Goal: Communication & Community: Participate in discussion

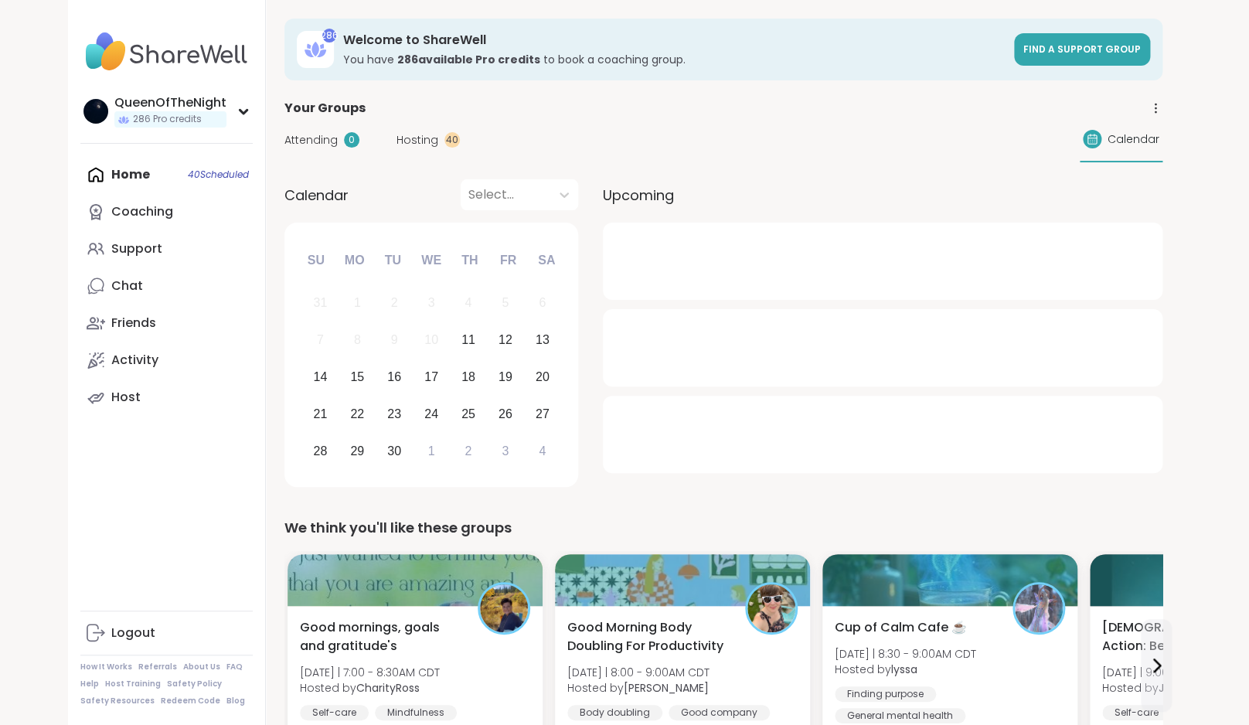
click at [421, 148] on div "Attending 0 Hosting 40 Calendar" at bounding box center [723, 140] width 878 height 45
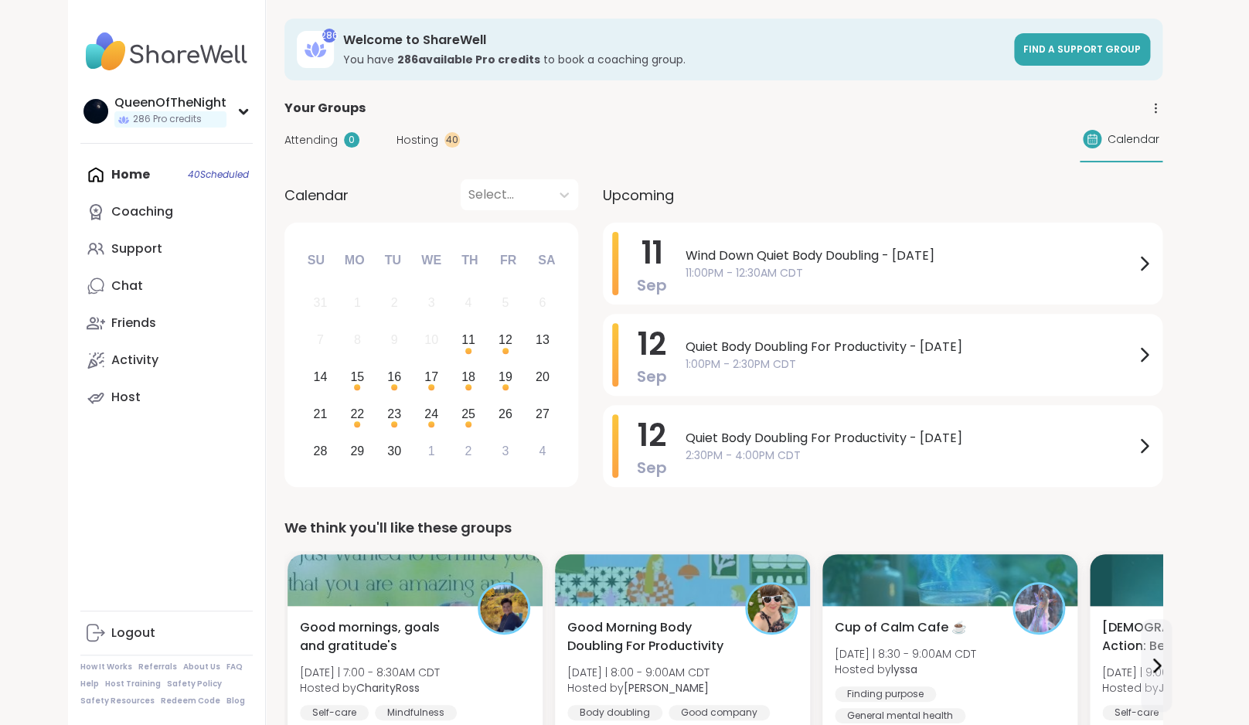
click at [420, 135] on span "Hosting" at bounding box center [418, 140] width 42 height 16
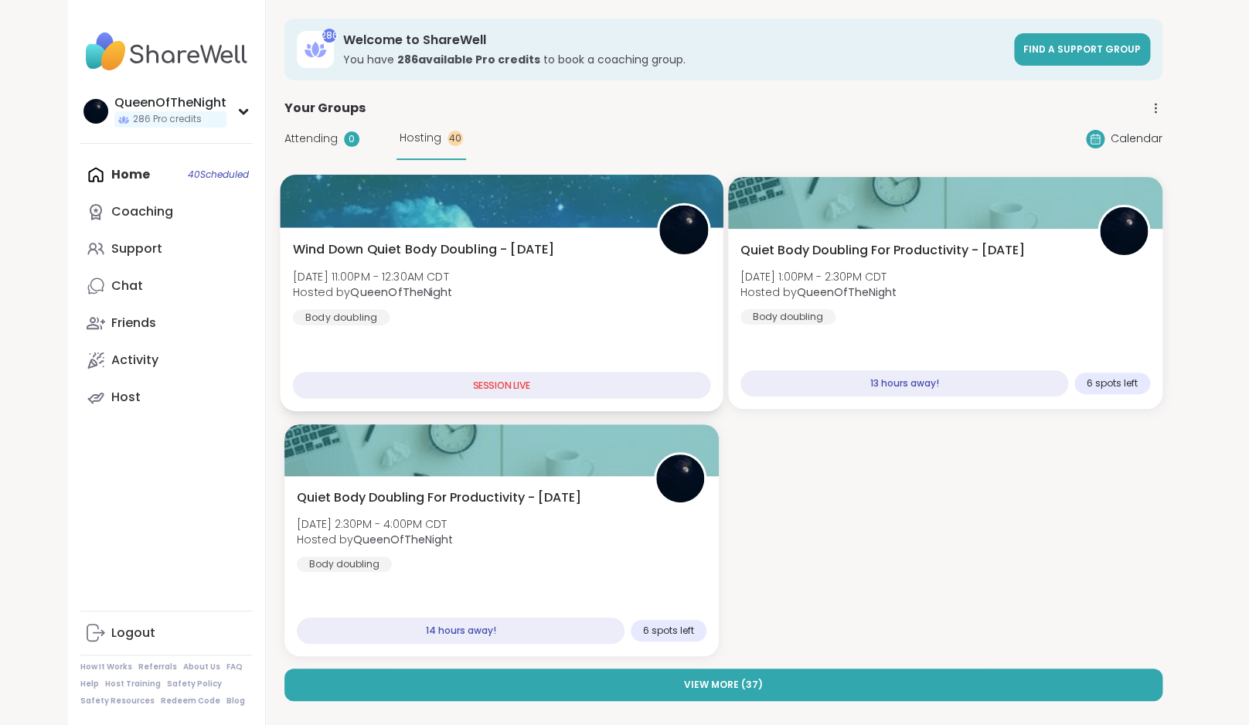
click at [545, 250] on span "Wind Down Quiet Body Doubling - [DATE]" at bounding box center [424, 249] width 262 height 19
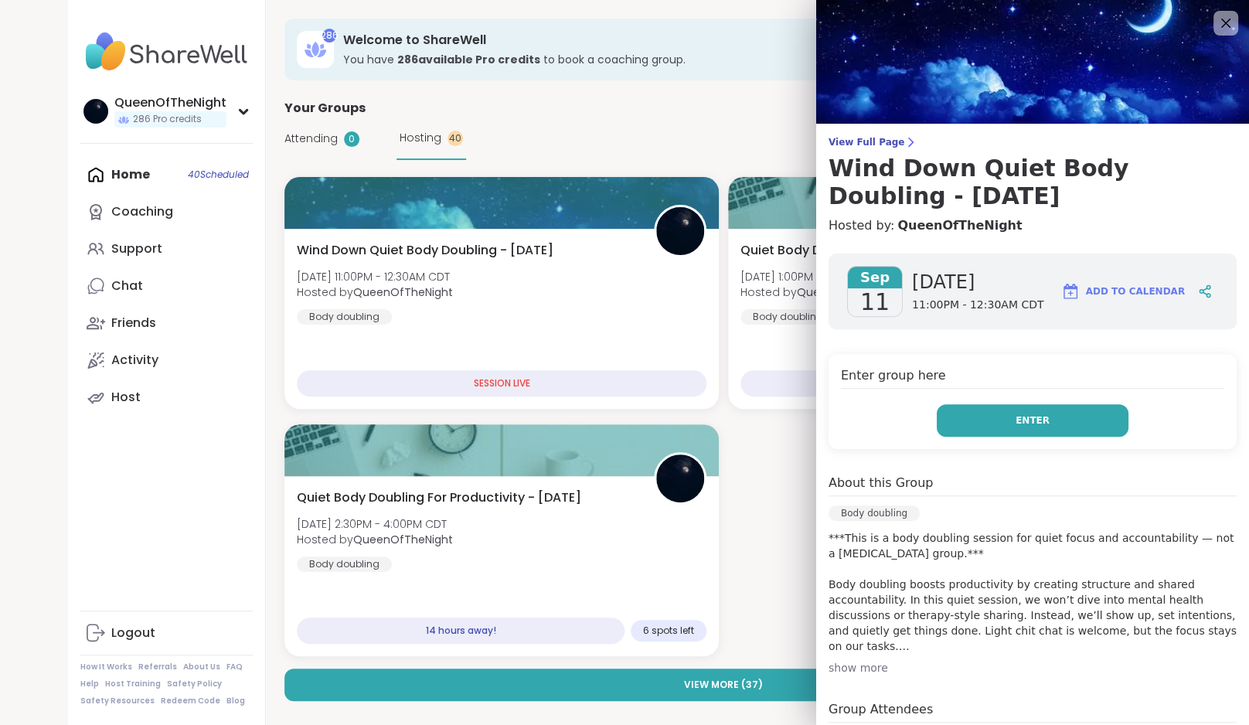
click at [1013, 432] on button "Enter" at bounding box center [1033, 420] width 192 height 32
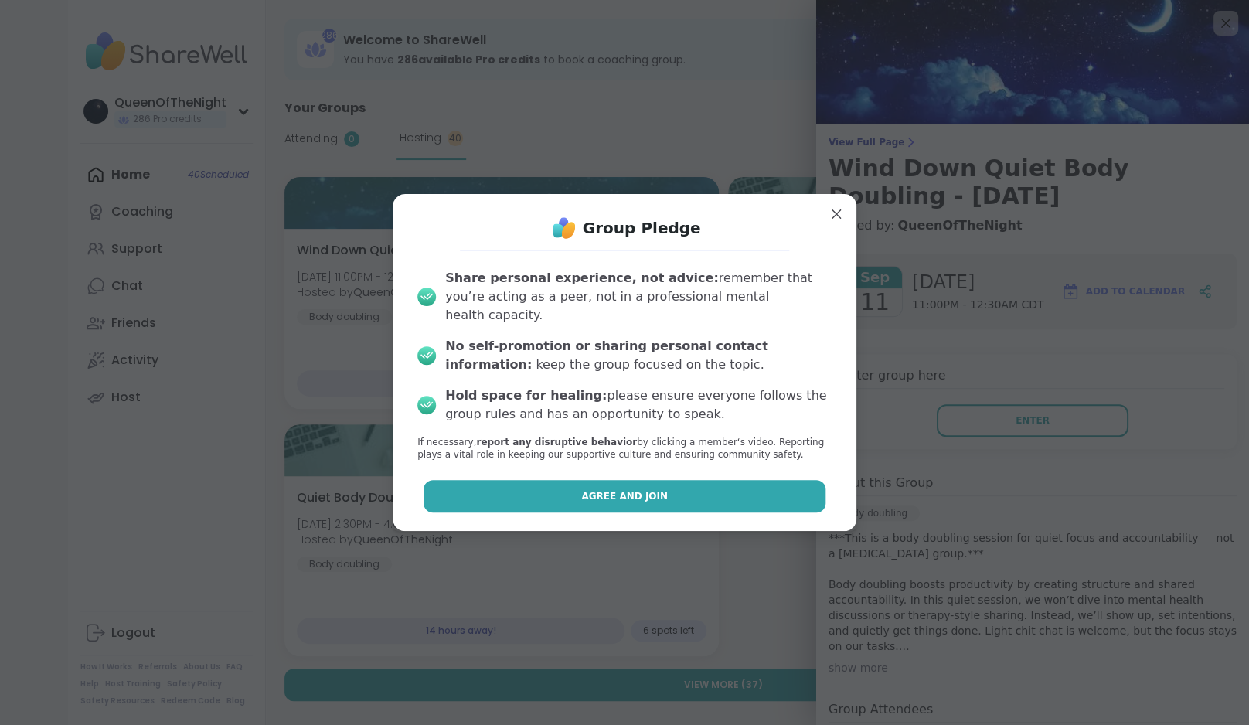
click at [675, 492] on button "Agree and Join" at bounding box center [625, 496] width 403 height 32
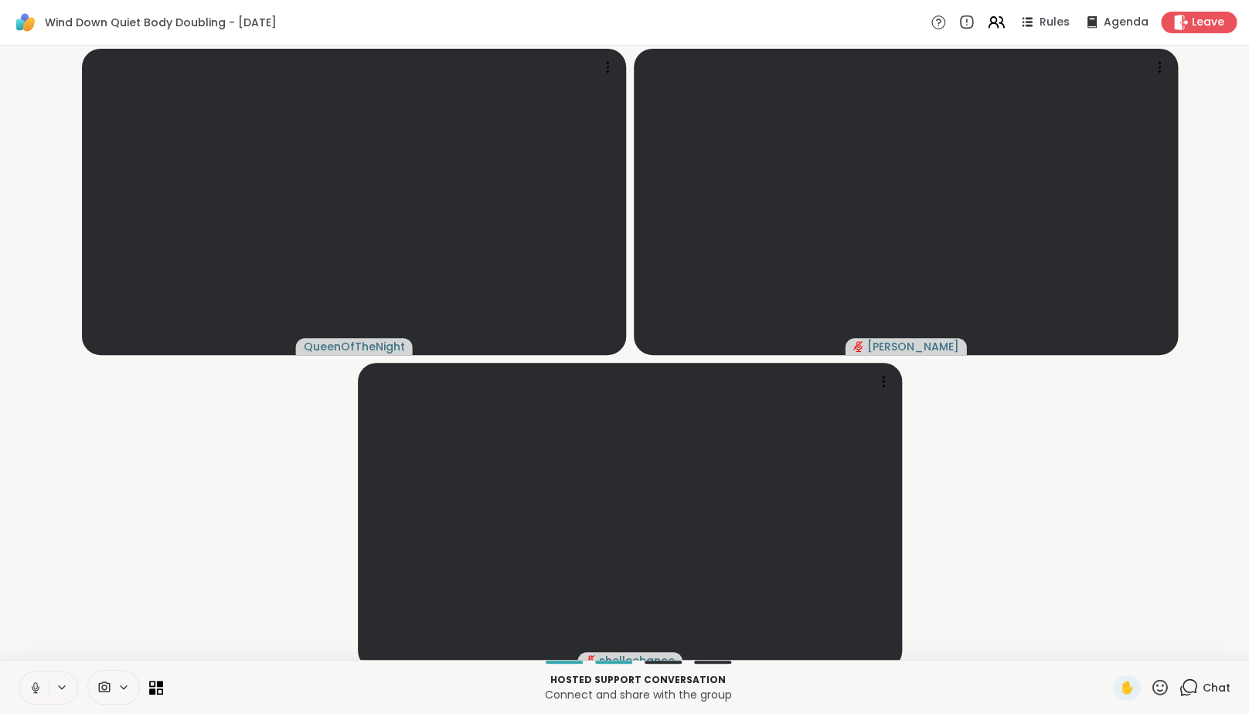
click at [39, 694] on icon at bounding box center [36, 687] width 14 height 14
click at [189, 514] on video-player-container "QueenOfTheNight [PERSON_NAME]" at bounding box center [624, 352] width 1231 height 601
click at [1203, 24] on span "Leave" at bounding box center [1209, 23] width 34 height 16
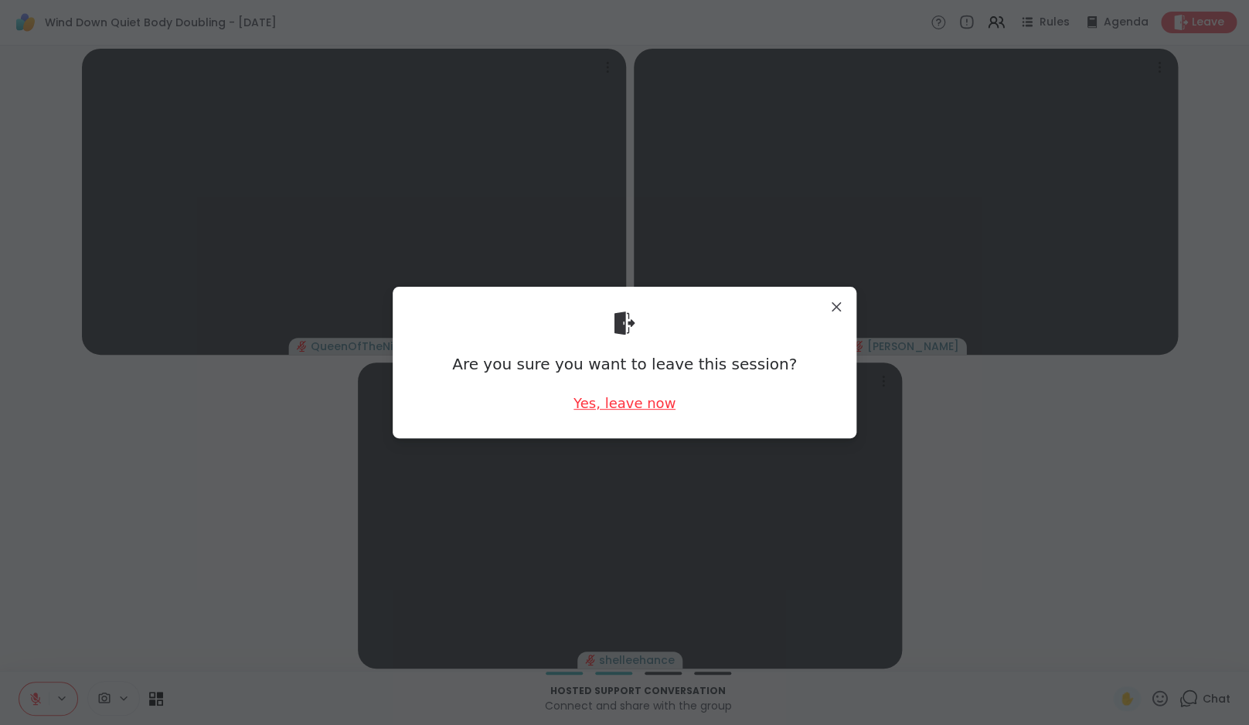
click at [645, 407] on div "Yes, leave now" at bounding box center [625, 402] width 102 height 19
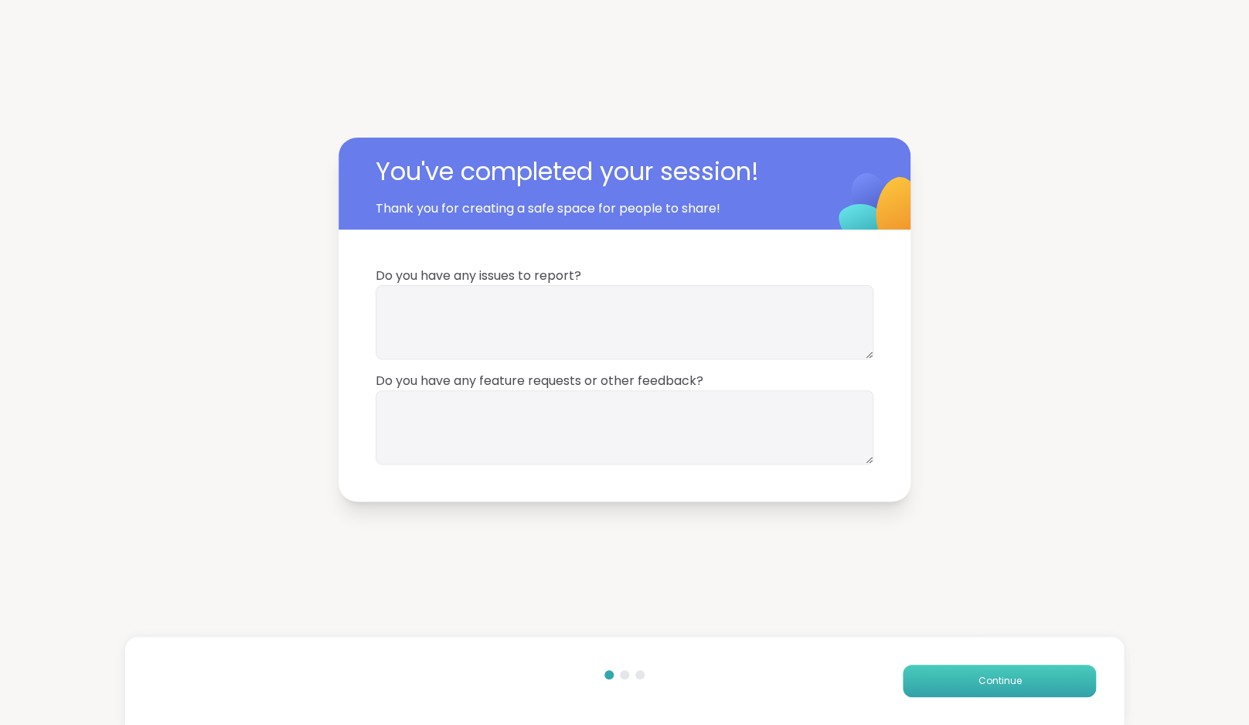
click at [1016, 686] on span "Continue" at bounding box center [999, 681] width 43 height 14
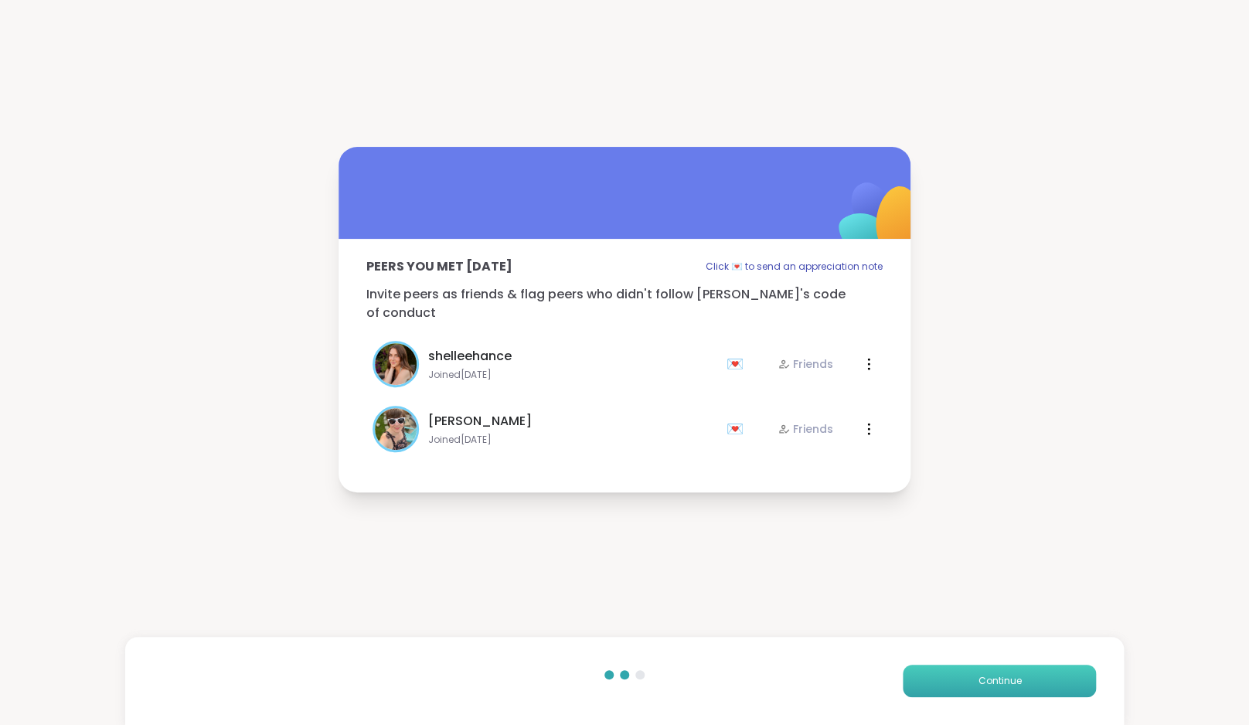
click at [1016, 686] on span "Continue" at bounding box center [999, 681] width 43 height 14
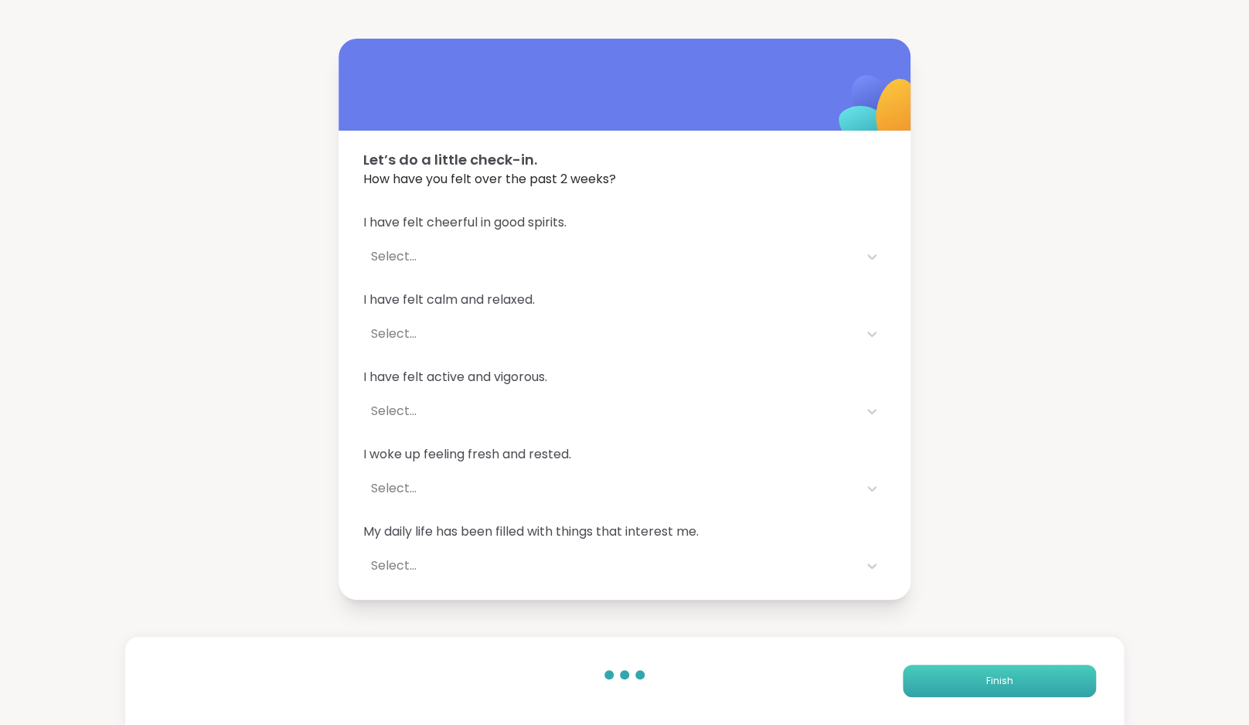
click at [1016, 686] on button "Finish" at bounding box center [999, 681] width 193 height 32
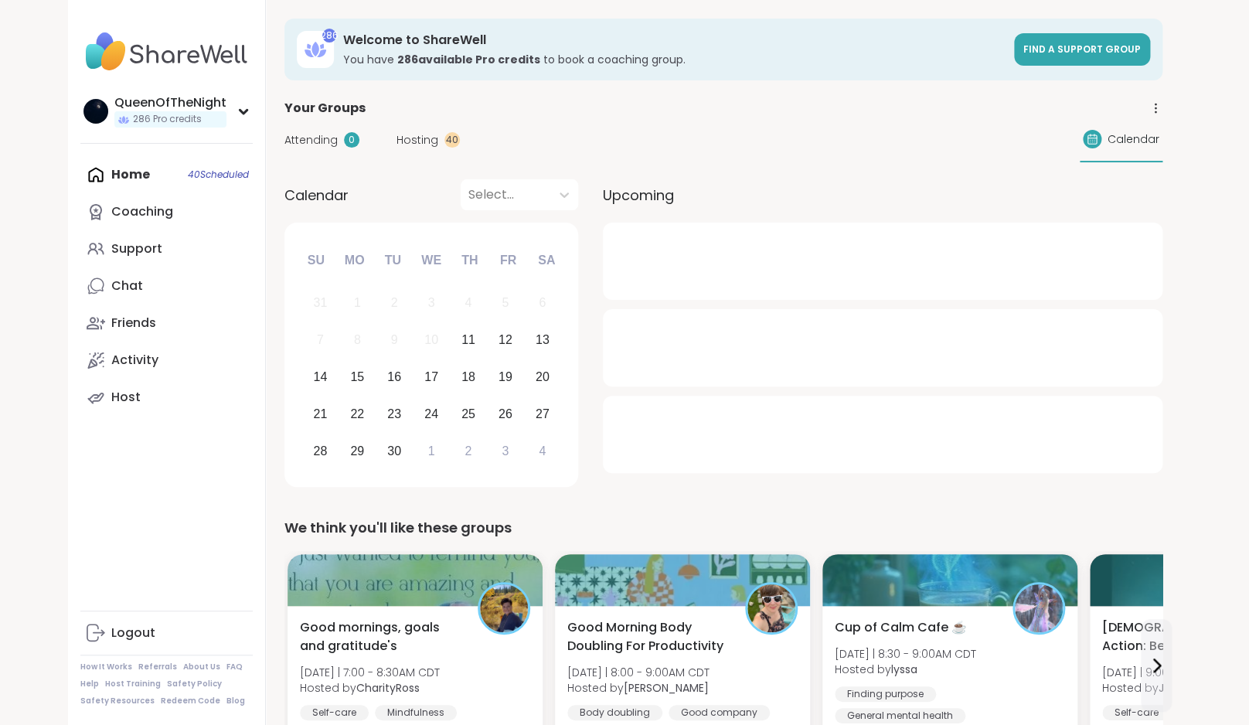
click at [426, 139] on span "Hosting" at bounding box center [418, 140] width 42 height 16
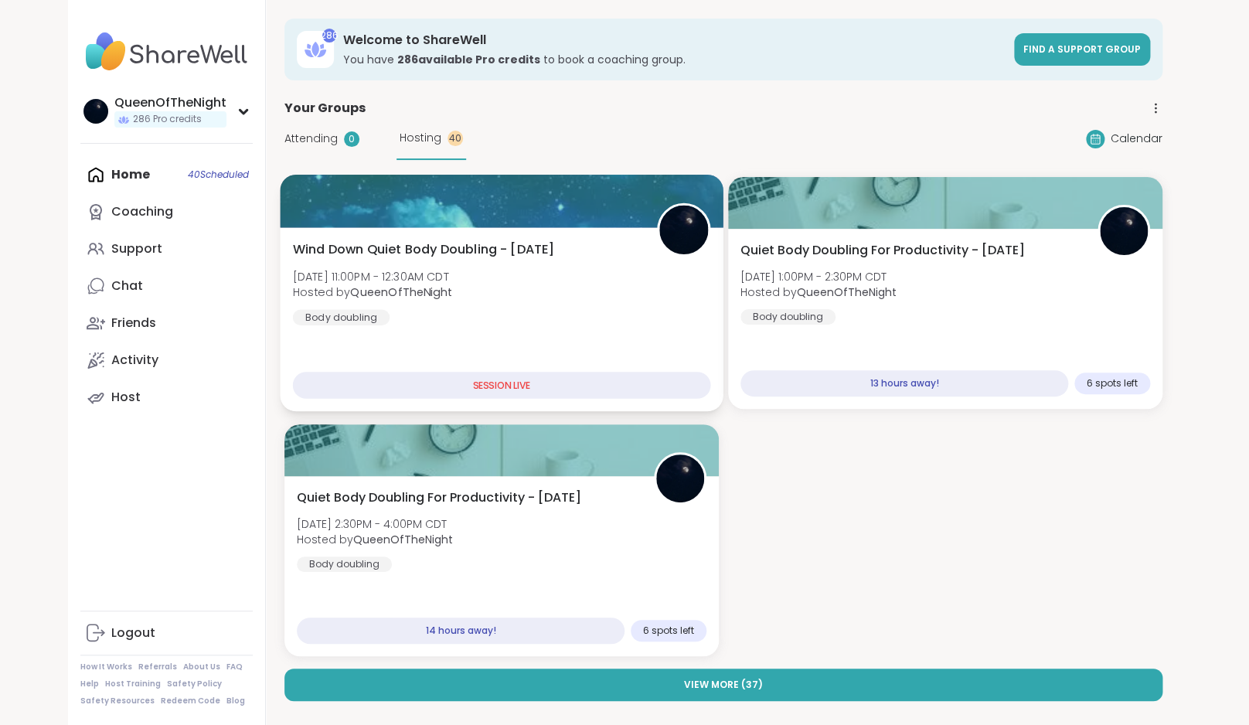
click at [553, 257] on span "Wind Down Quiet Body Doubling - [DATE]" at bounding box center [424, 249] width 262 height 19
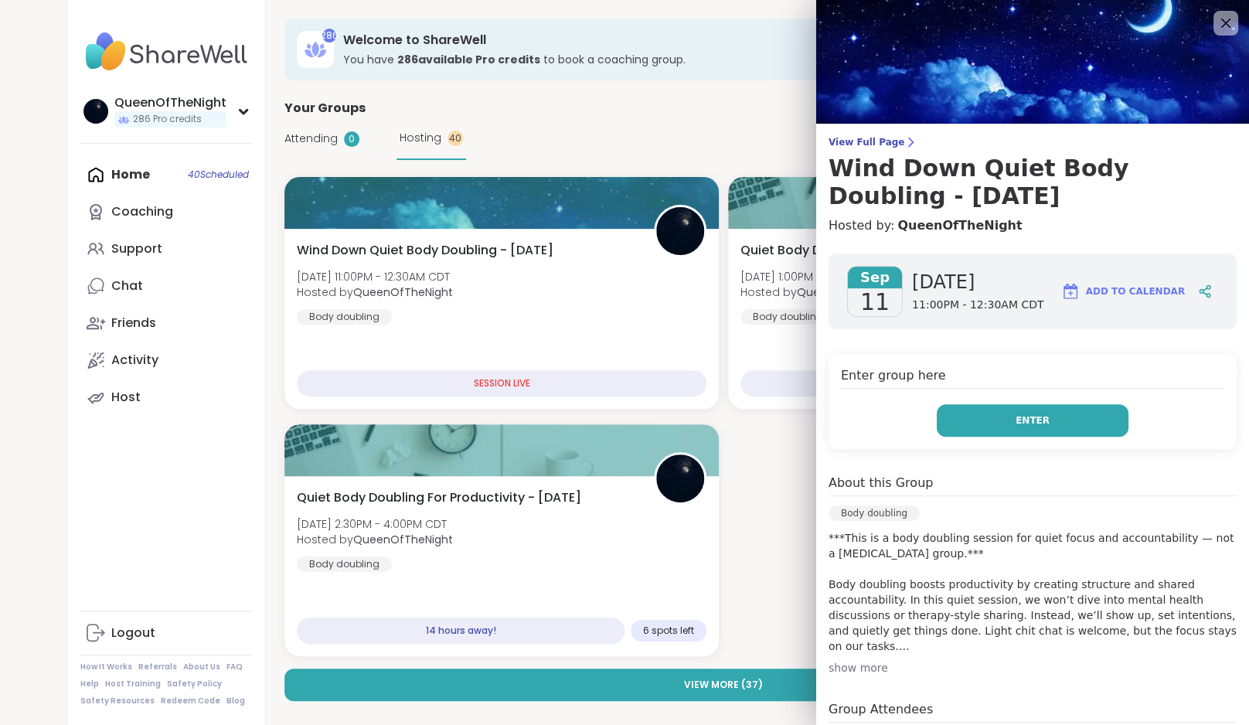
click at [1007, 418] on button "Enter" at bounding box center [1033, 420] width 192 height 32
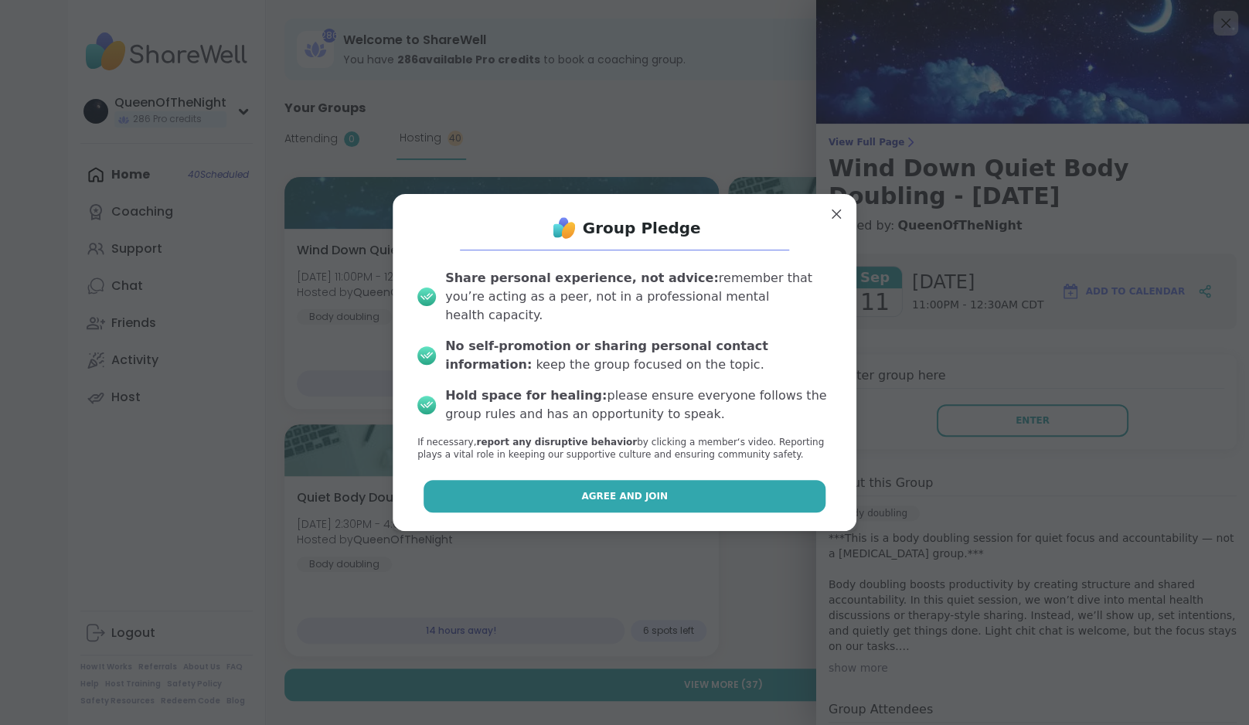
click at [618, 491] on span "Agree and Join" at bounding box center [624, 496] width 87 height 14
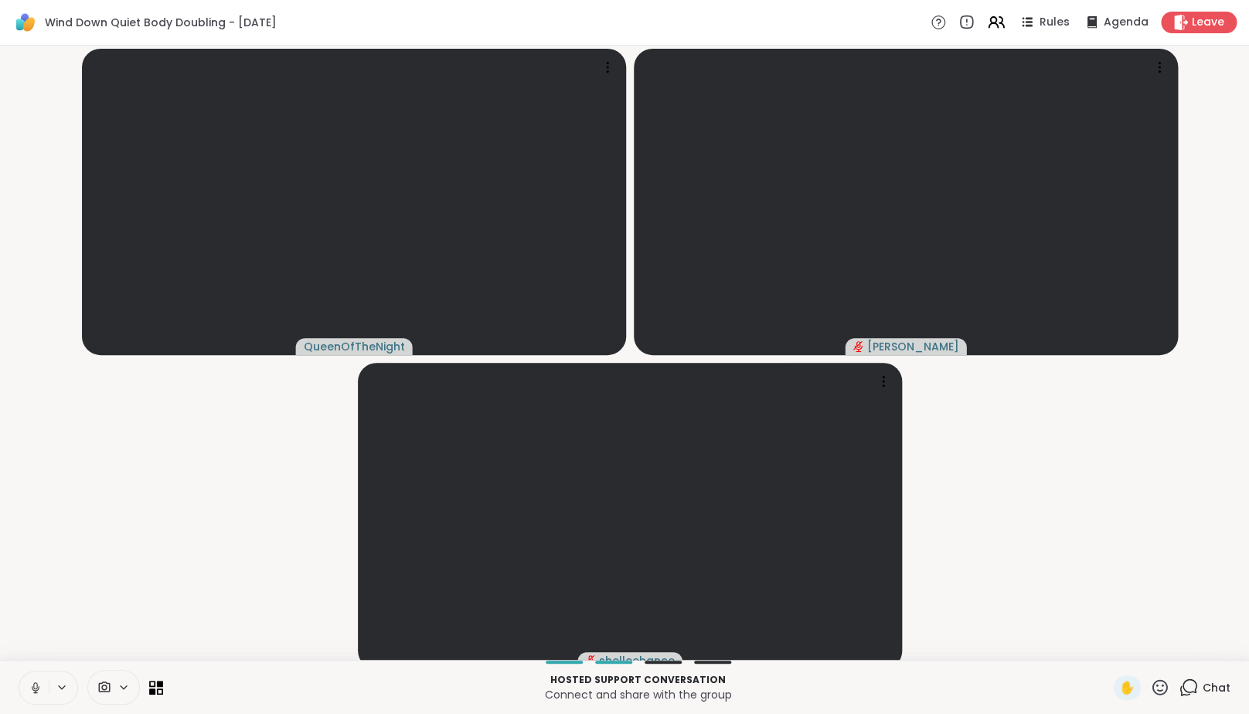
click at [40, 694] on icon at bounding box center [36, 687] width 14 height 14
click at [1190, 696] on icon at bounding box center [1188, 686] width 19 height 19
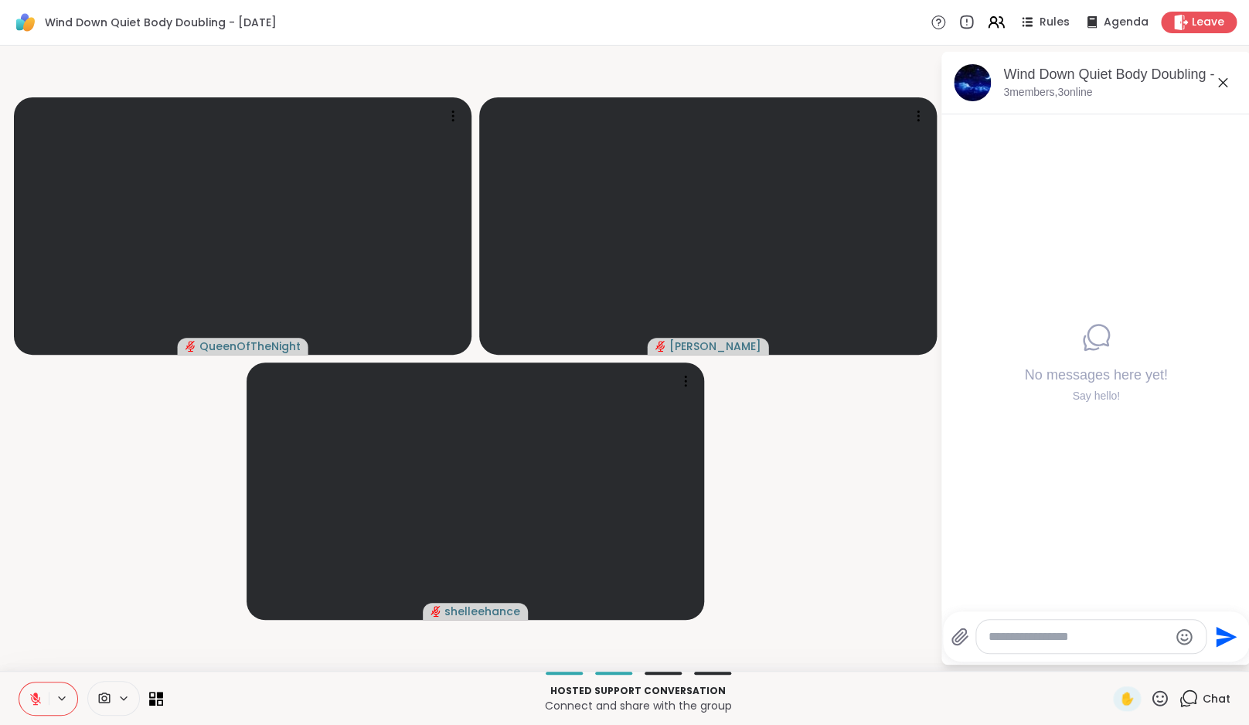
click at [1190, 696] on icon at bounding box center [1188, 698] width 19 height 19
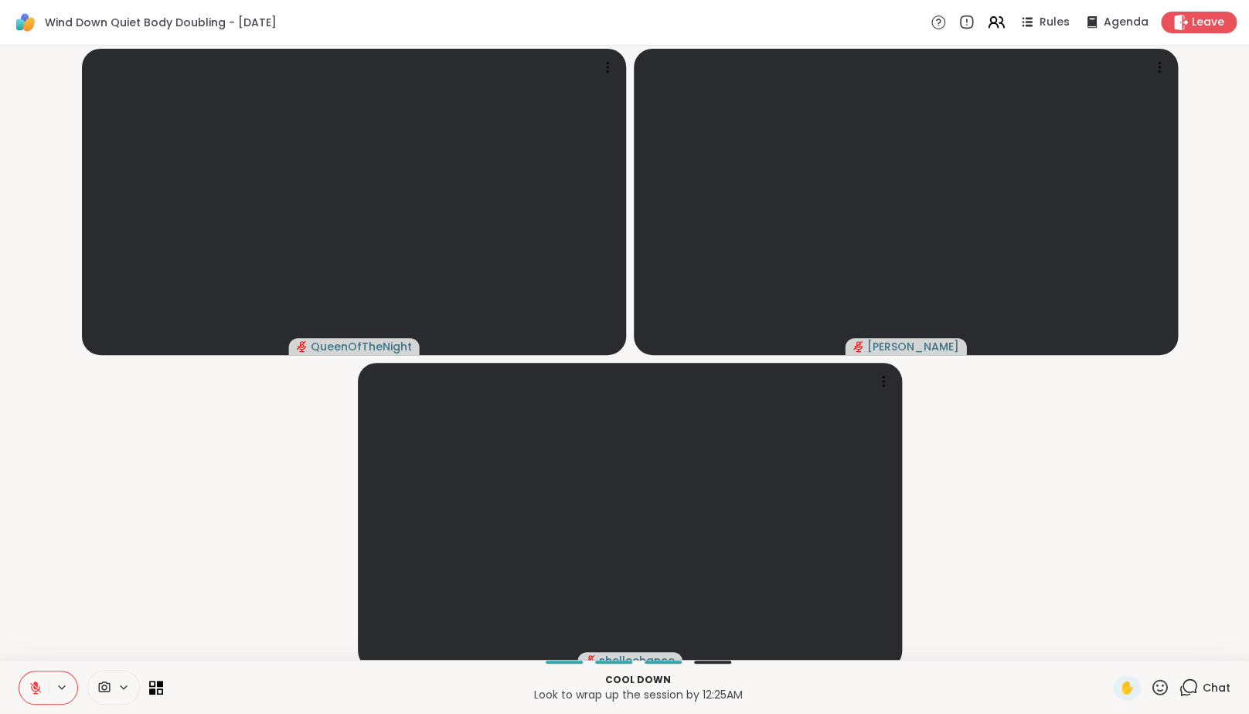
click at [1156, 696] on icon at bounding box center [1159, 686] width 19 height 19
click at [1183, 697] on icon at bounding box center [1188, 686] width 19 height 19
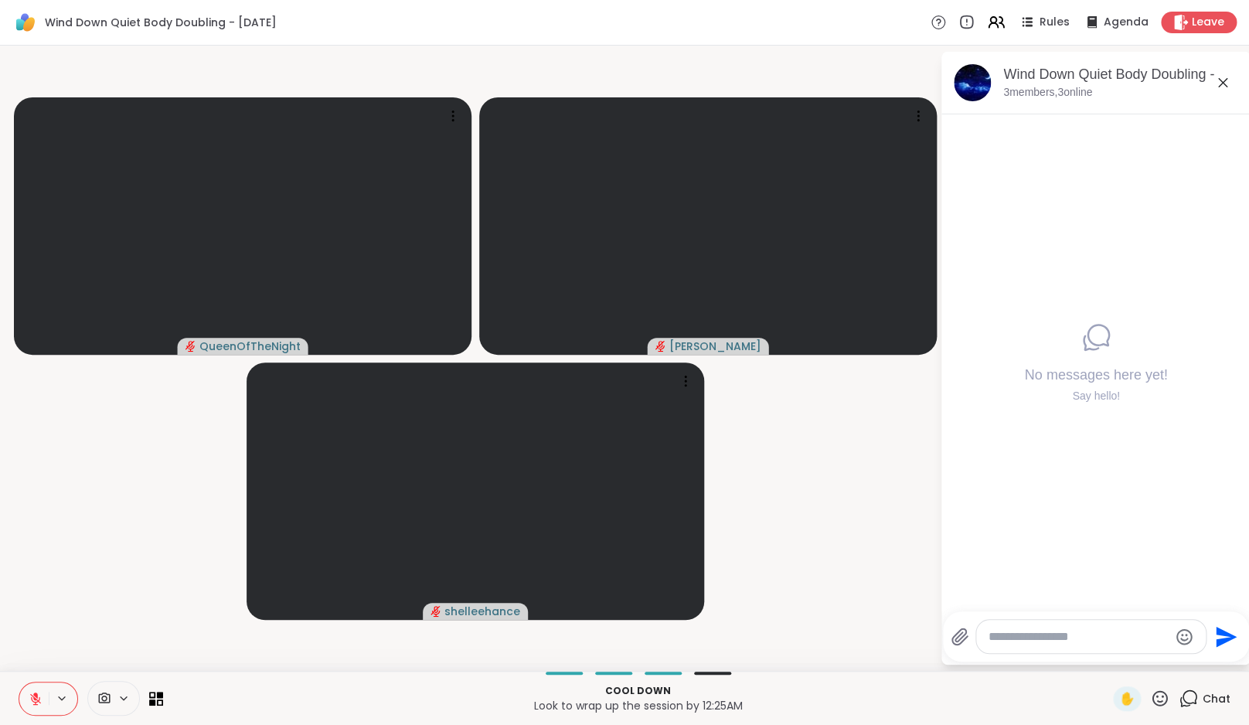
click at [1192, 637] on icon "Emoji picker" at bounding box center [1184, 637] width 19 height 19
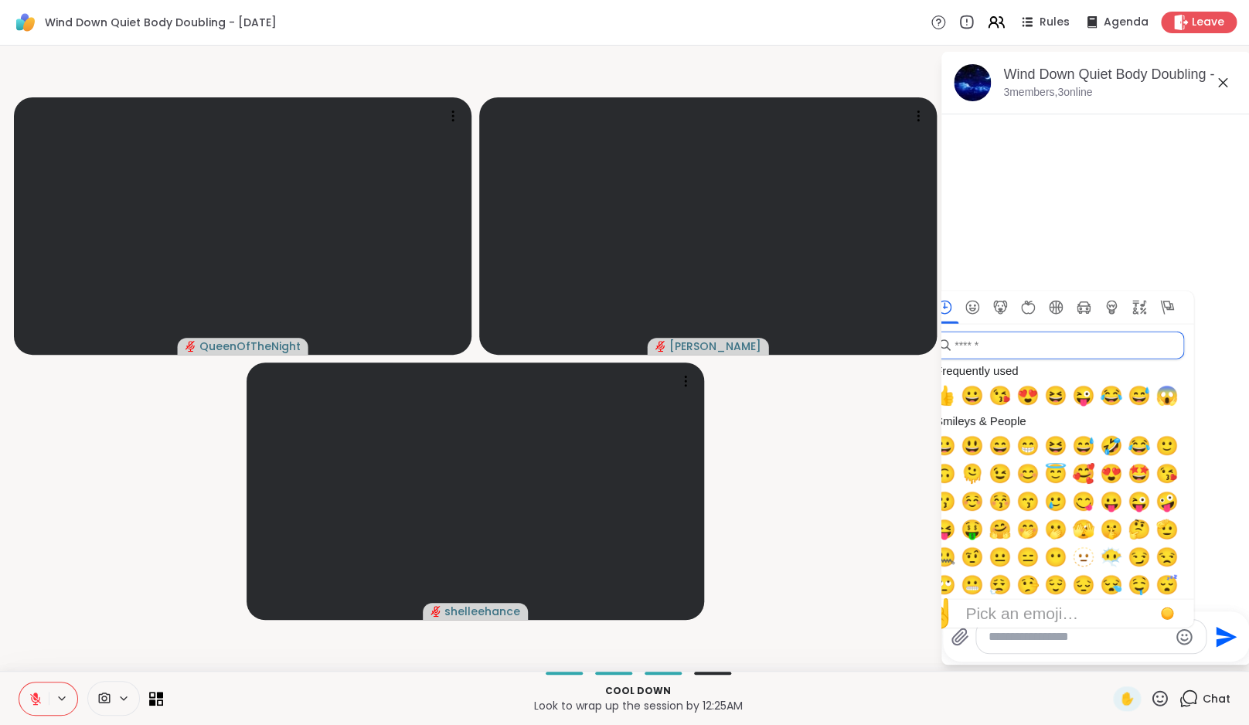
click at [1001, 355] on input "search" at bounding box center [1058, 346] width 254 height 28
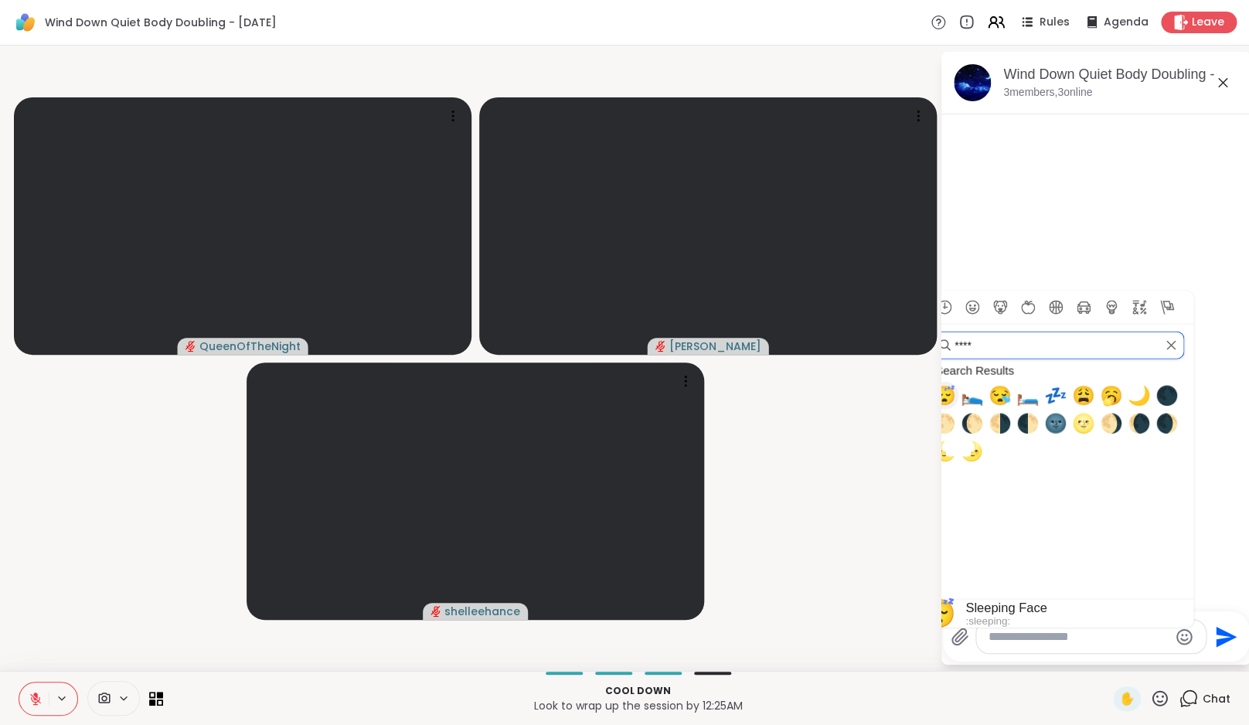
type input "****"
click at [956, 397] on span "😴" at bounding box center [944, 396] width 23 height 22
type textarea "**"
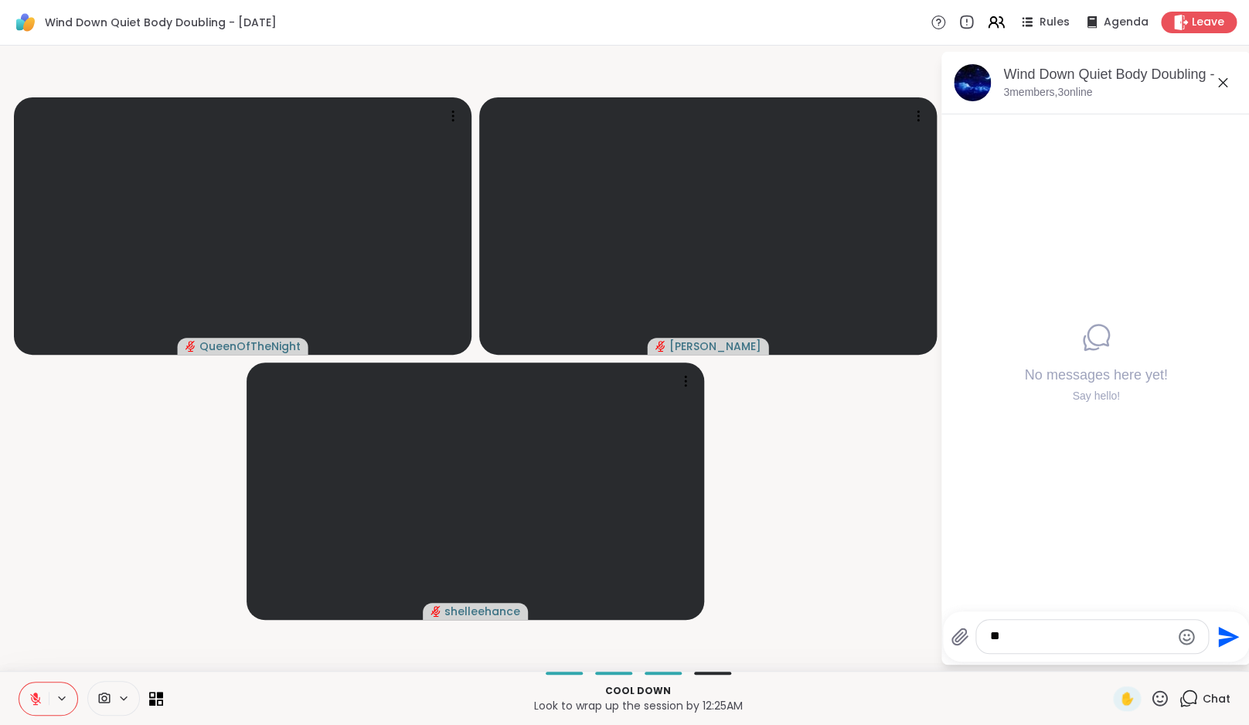
click at [1238, 636] on icon "Send" at bounding box center [1226, 637] width 25 height 25
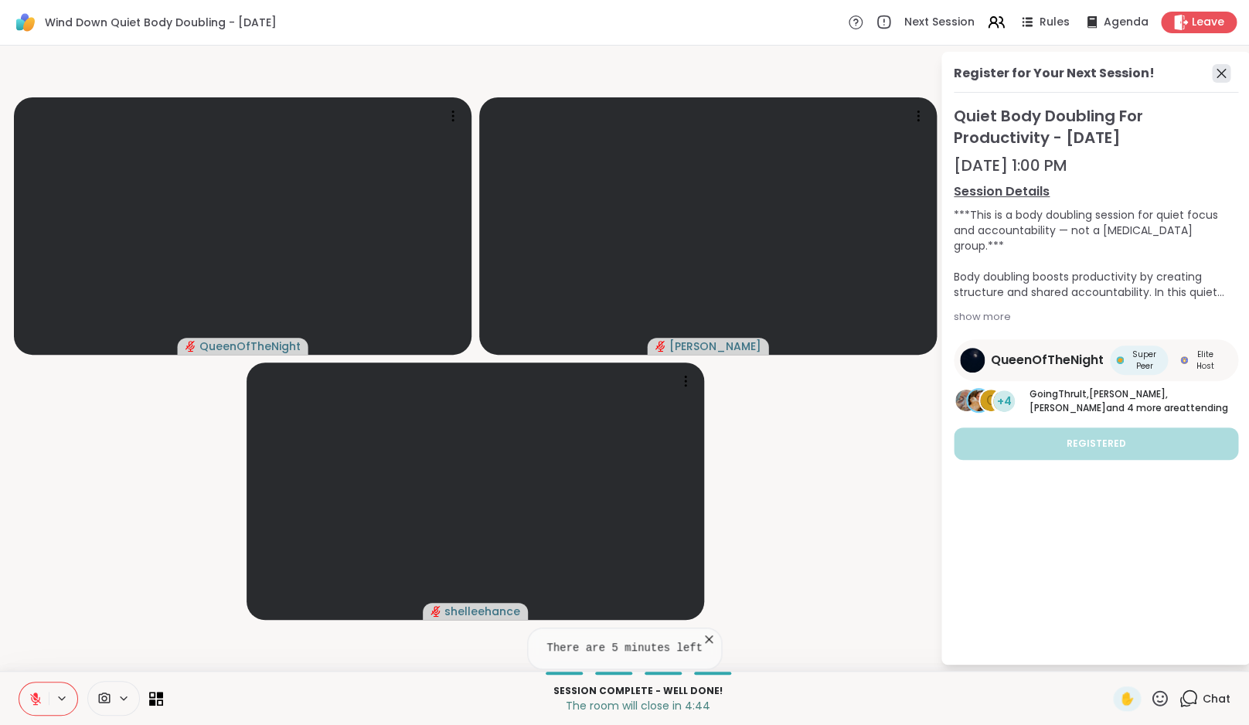
click at [1226, 74] on icon at bounding box center [1221, 73] width 19 height 19
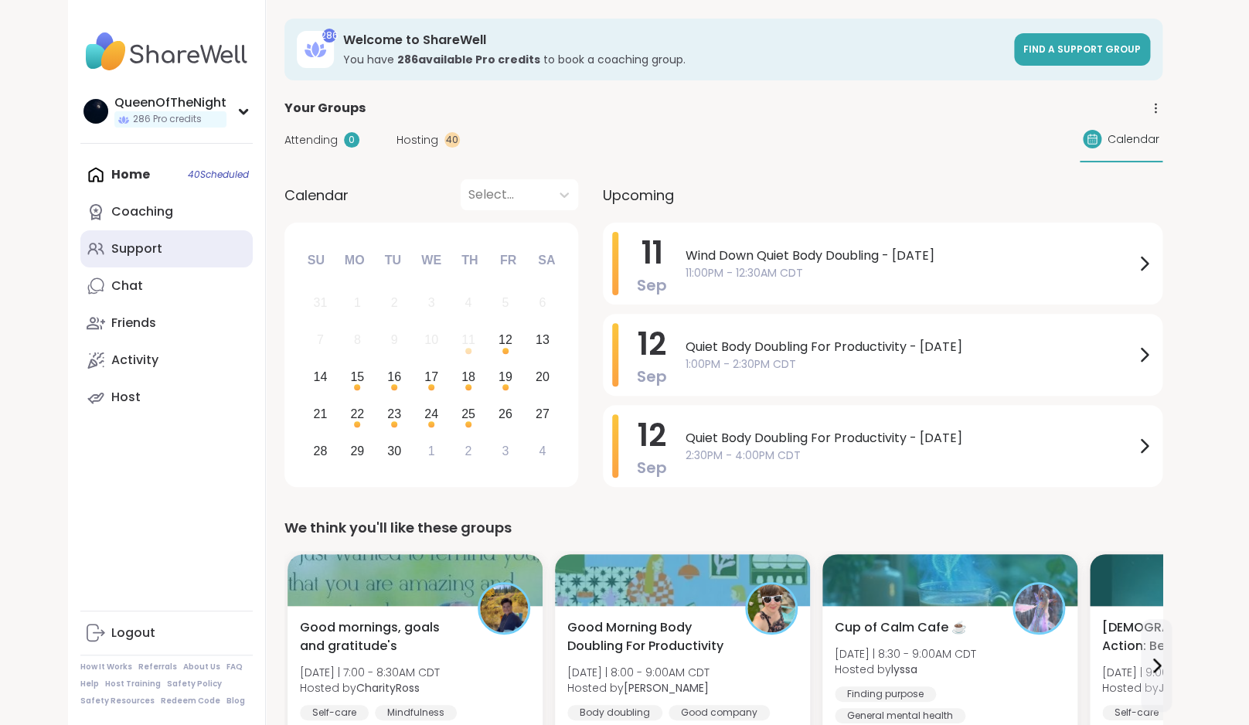
click at [165, 233] on link "Support" at bounding box center [166, 248] width 172 height 37
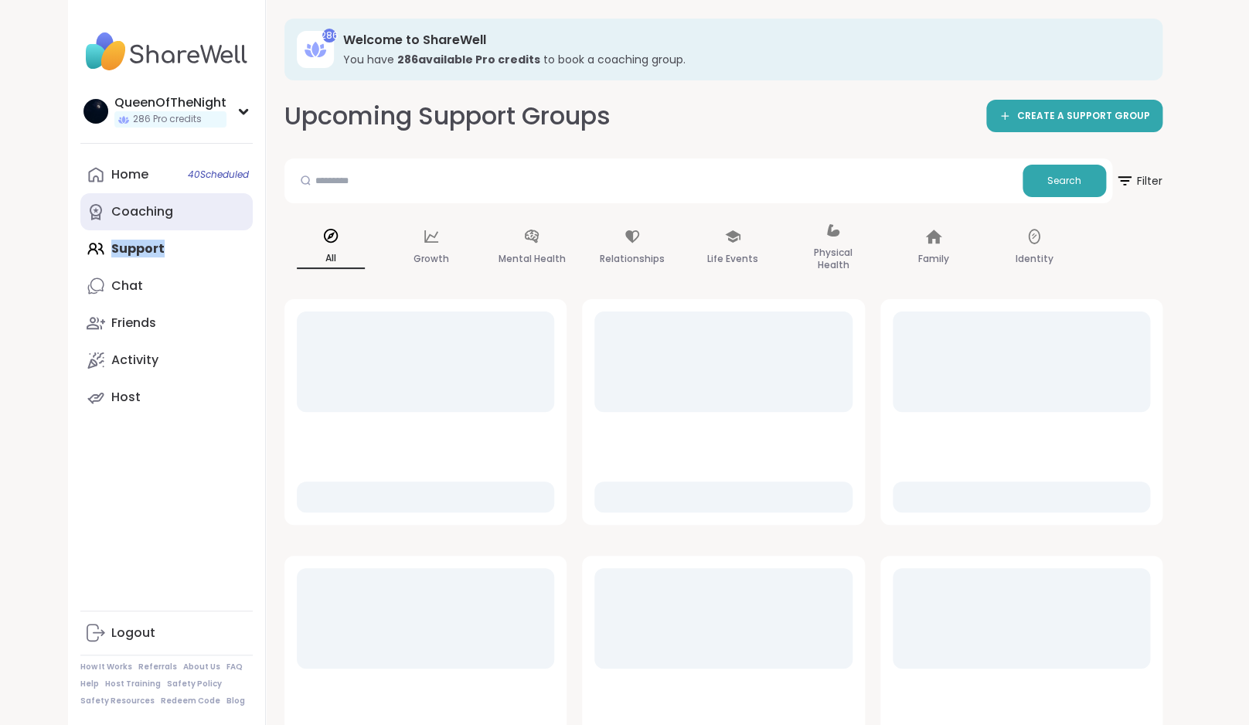
click at [149, 196] on link "Coaching" at bounding box center [166, 211] width 172 height 37
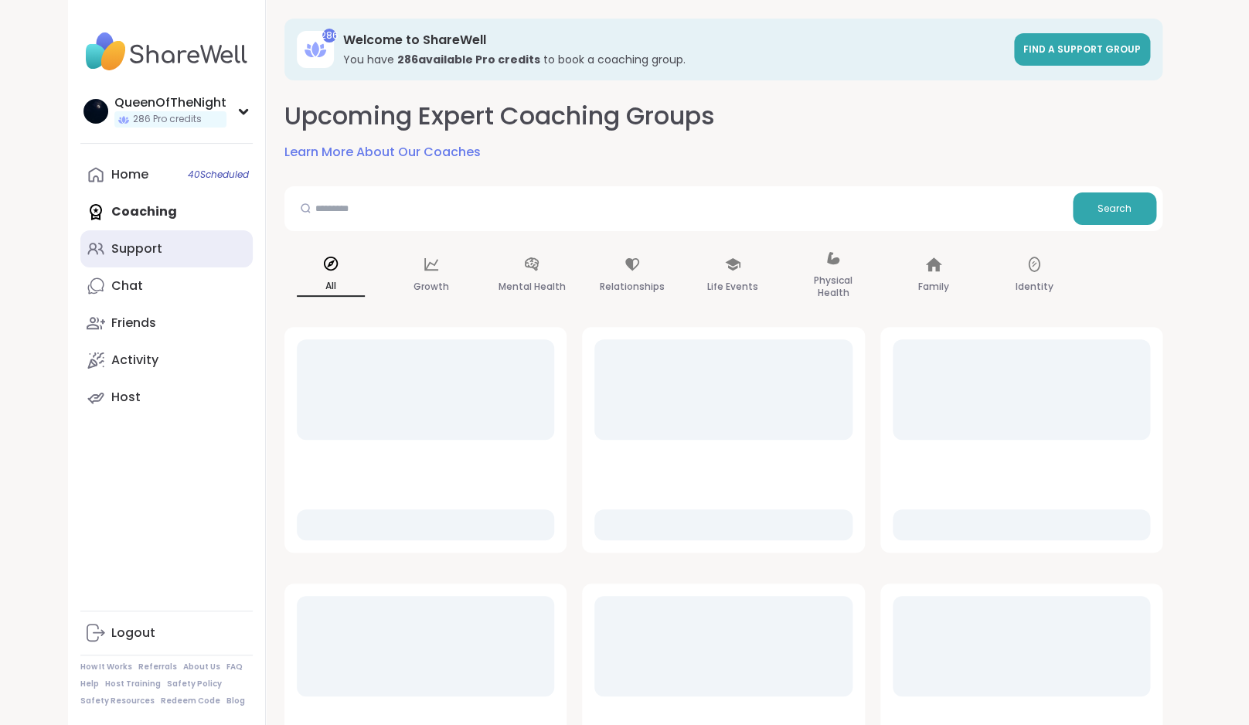
click at [141, 252] on div "Support" at bounding box center [136, 248] width 51 height 17
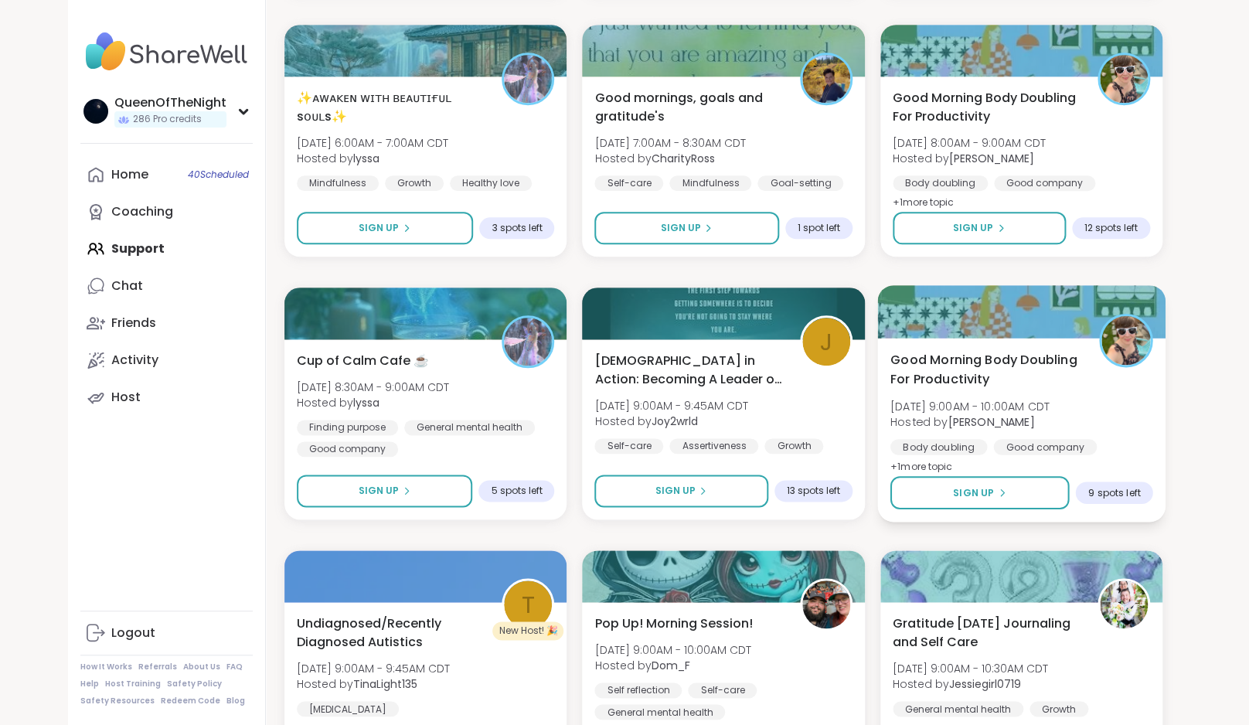
scroll to position [533, 0]
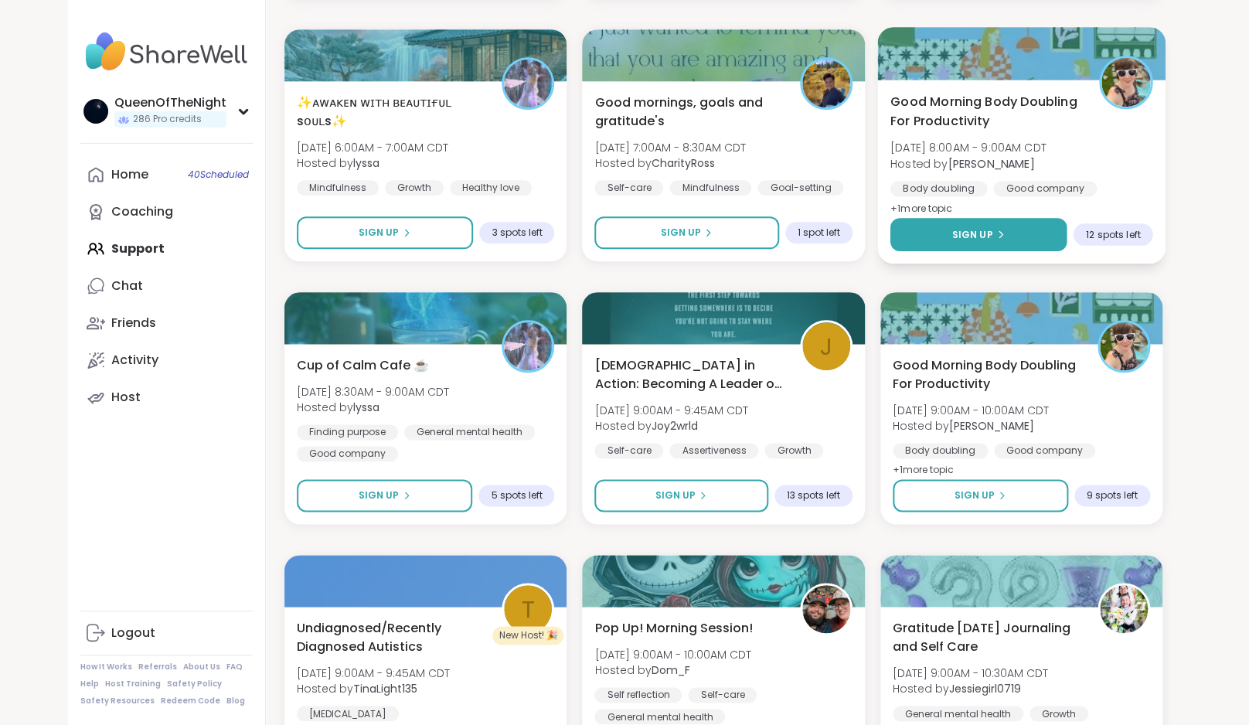
click at [931, 232] on button "Sign Up" at bounding box center [978, 234] width 177 height 33
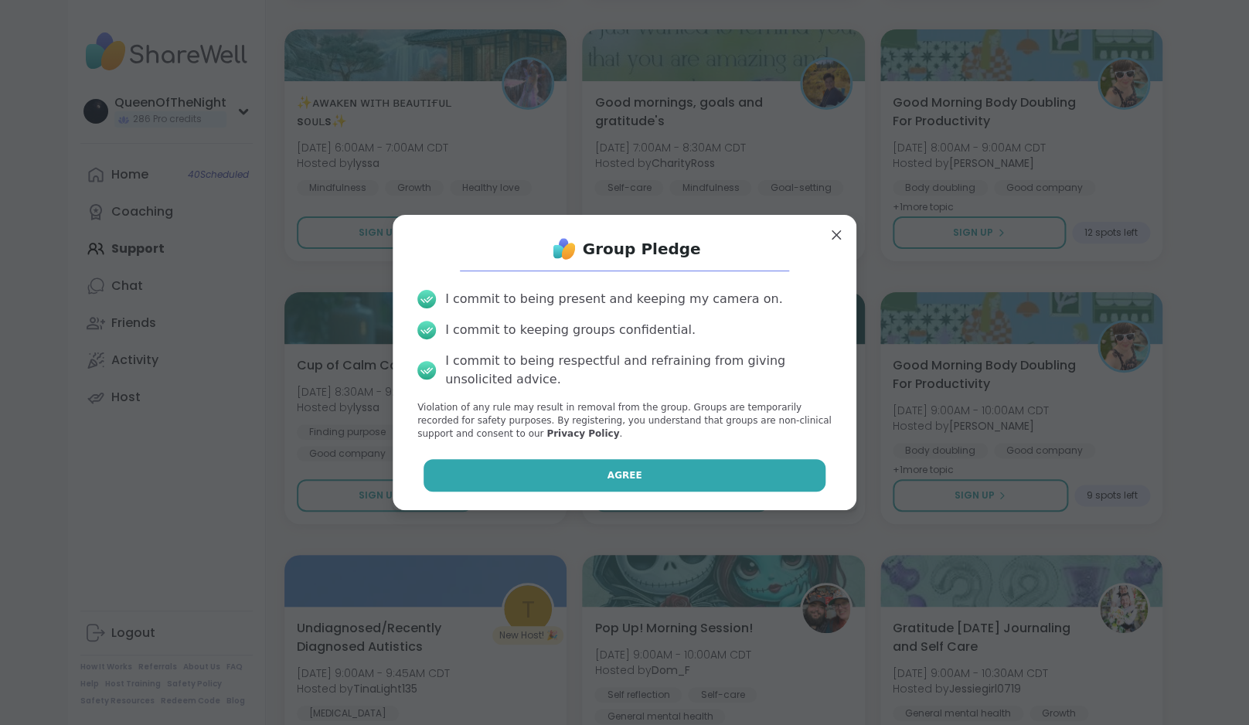
click at [631, 472] on span "Agree" at bounding box center [625, 475] width 35 height 14
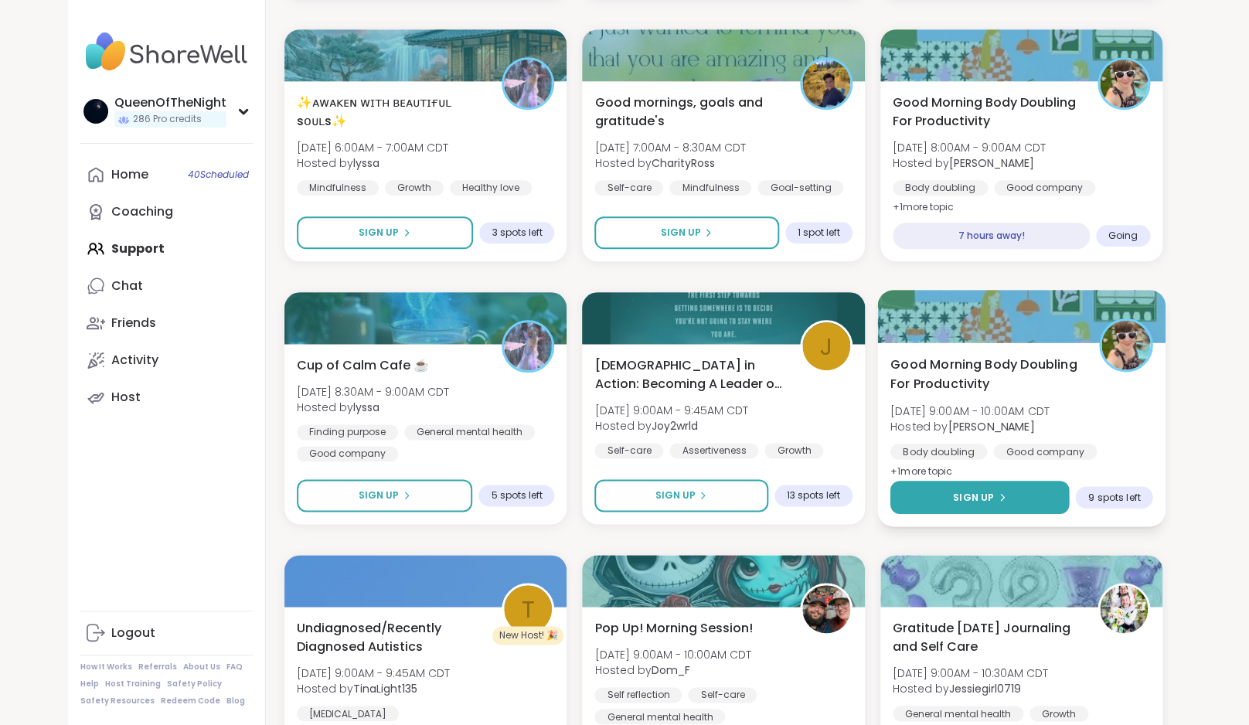
click at [1000, 504] on div "Sign Up" at bounding box center [979, 497] width 53 height 14
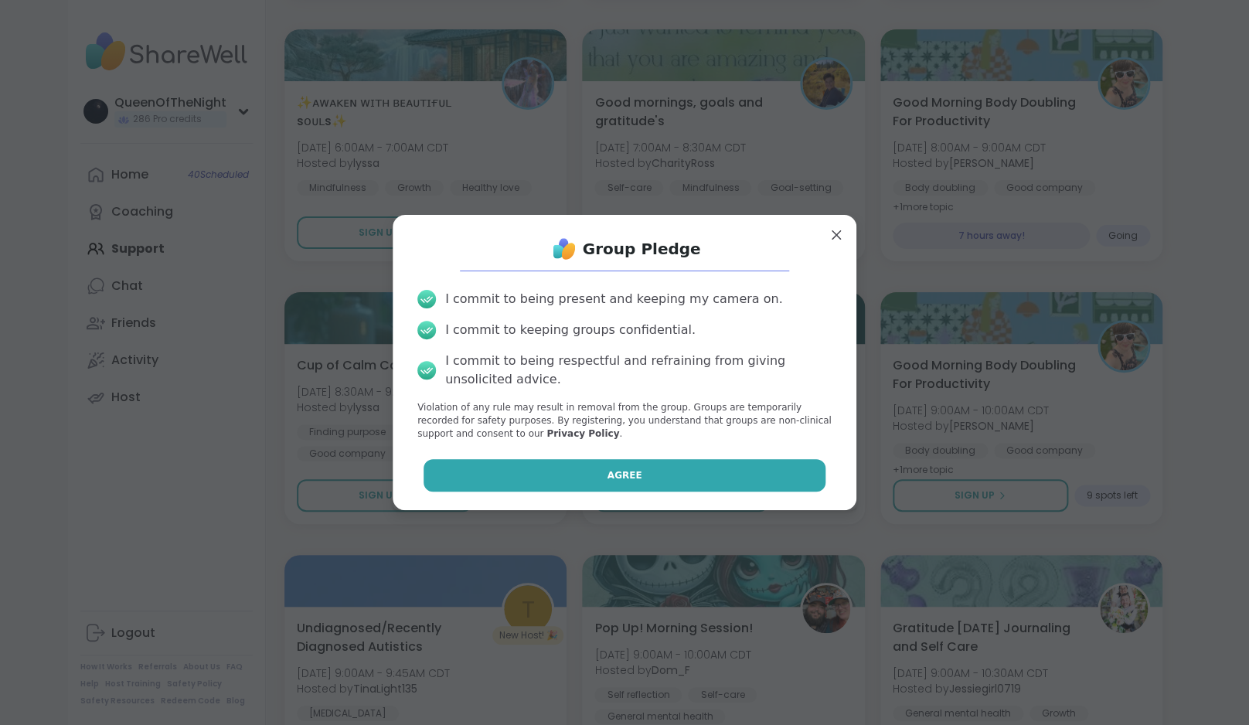
click at [660, 478] on button "Agree" at bounding box center [625, 475] width 403 height 32
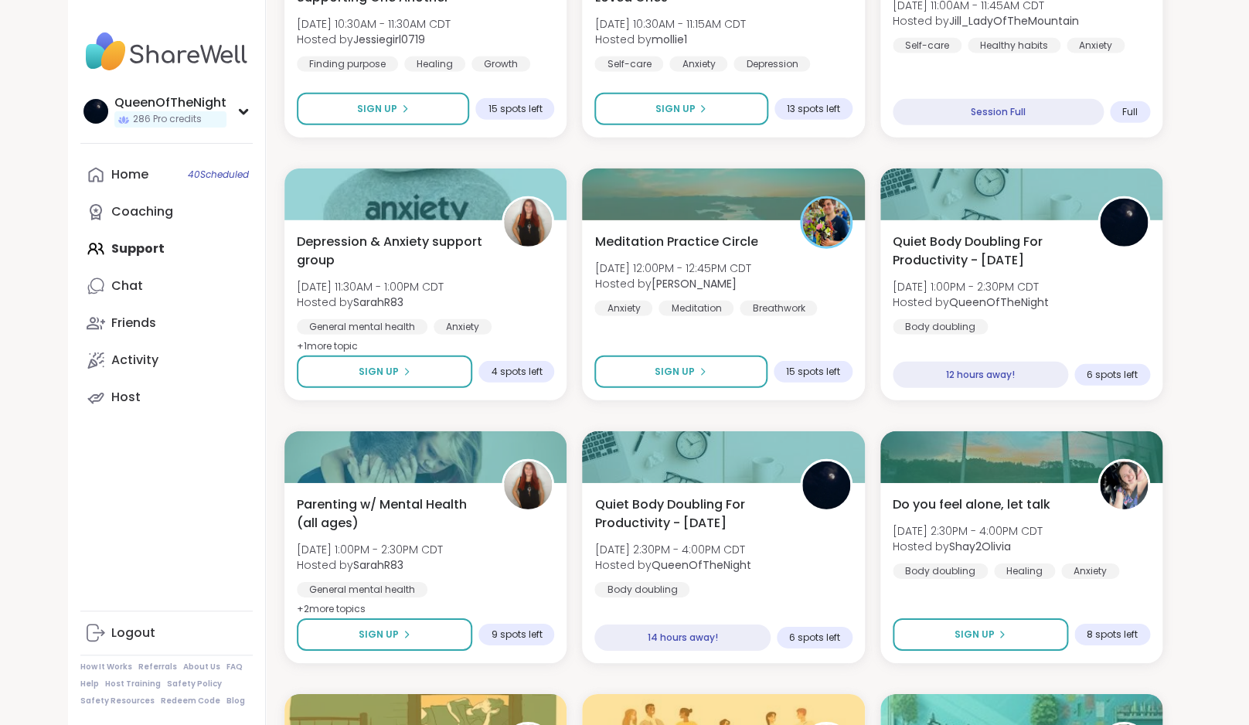
scroll to position [1706, 0]
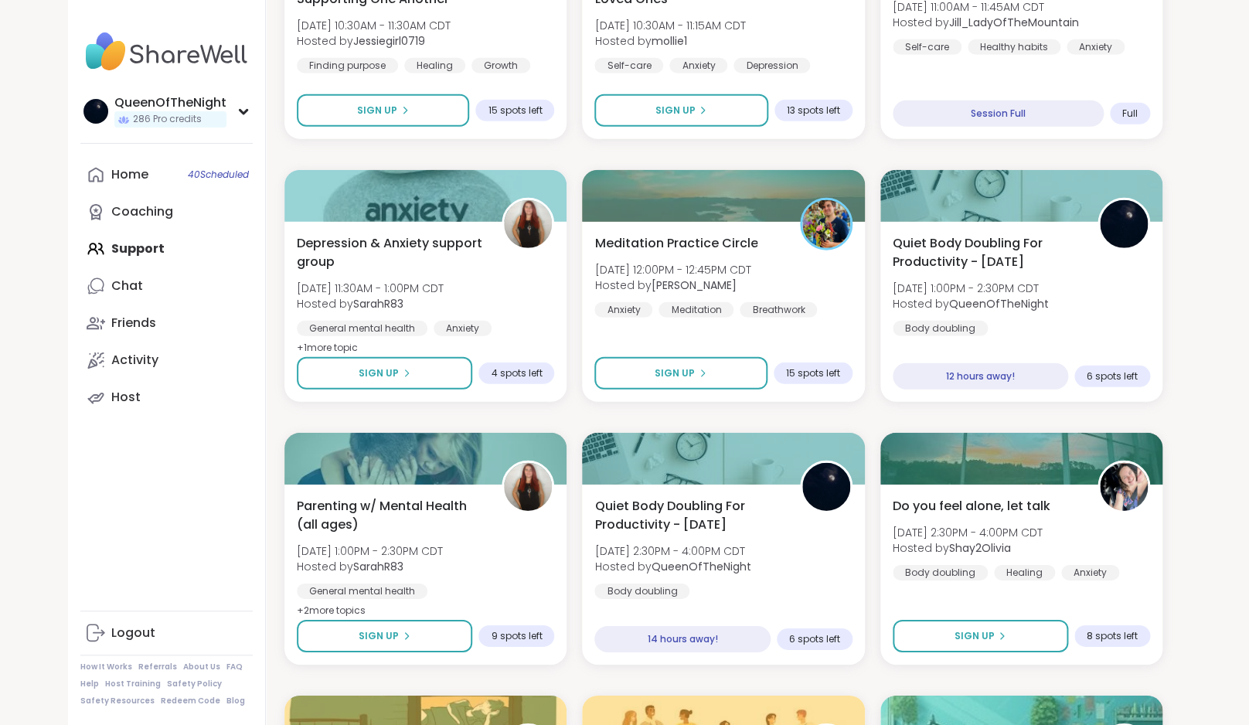
click at [635, 380] on button "Sign Up" at bounding box center [680, 373] width 172 height 32
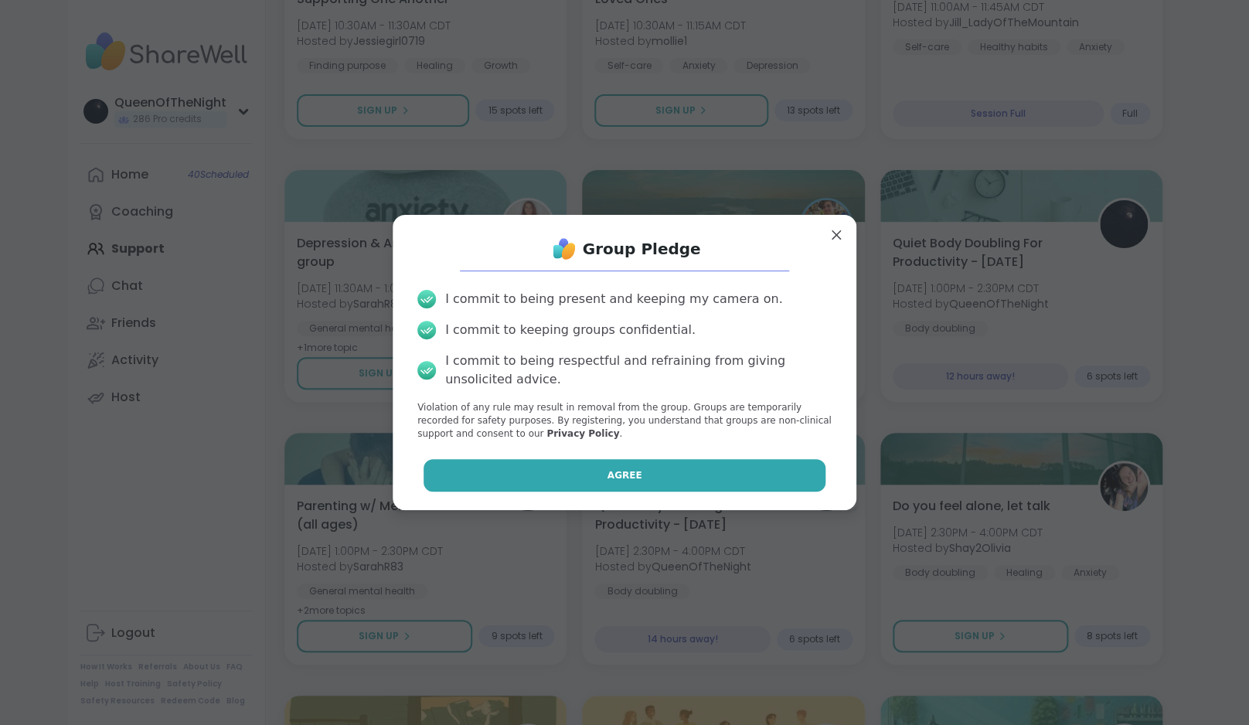
click at [613, 472] on span "Agree" at bounding box center [625, 475] width 35 height 14
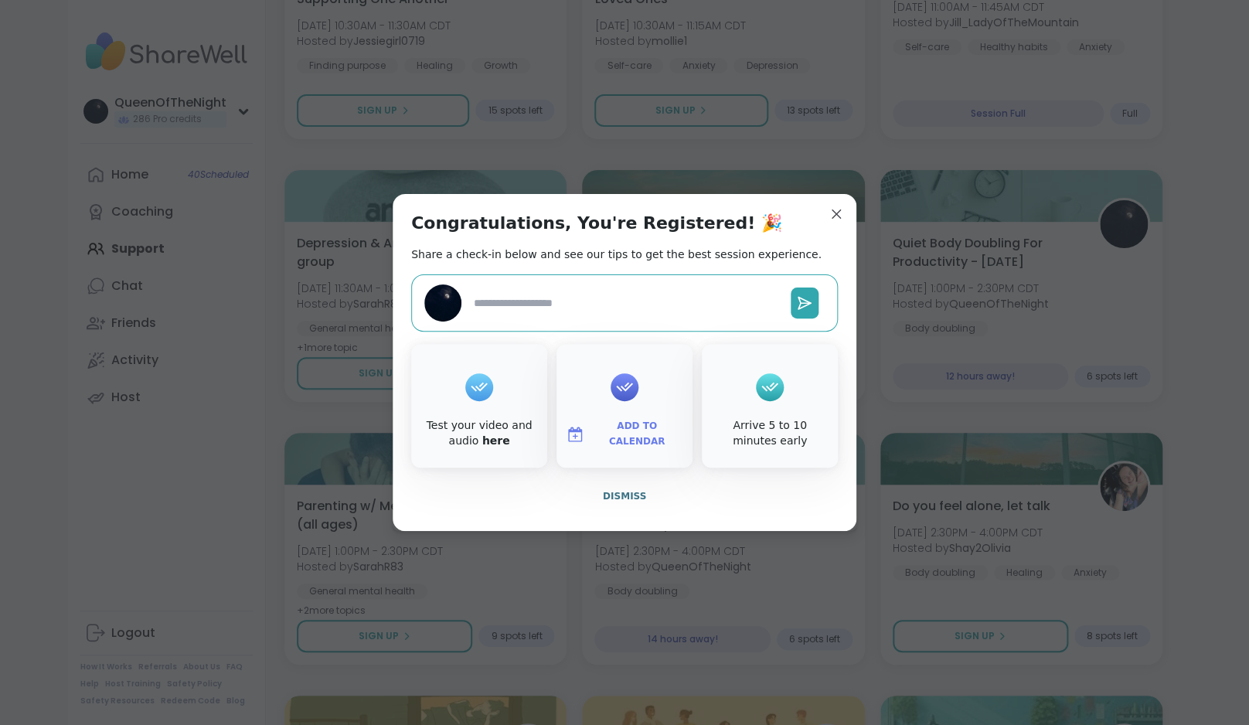
type textarea "*"
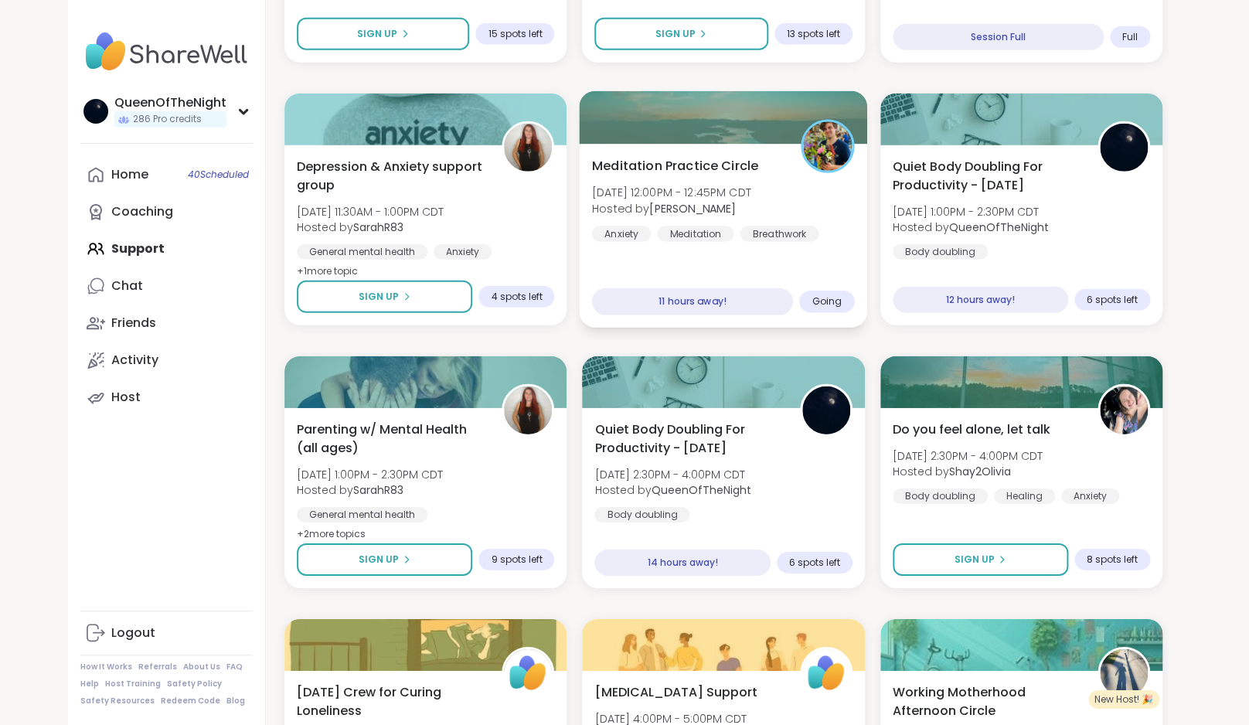
scroll to position [1774, 0]
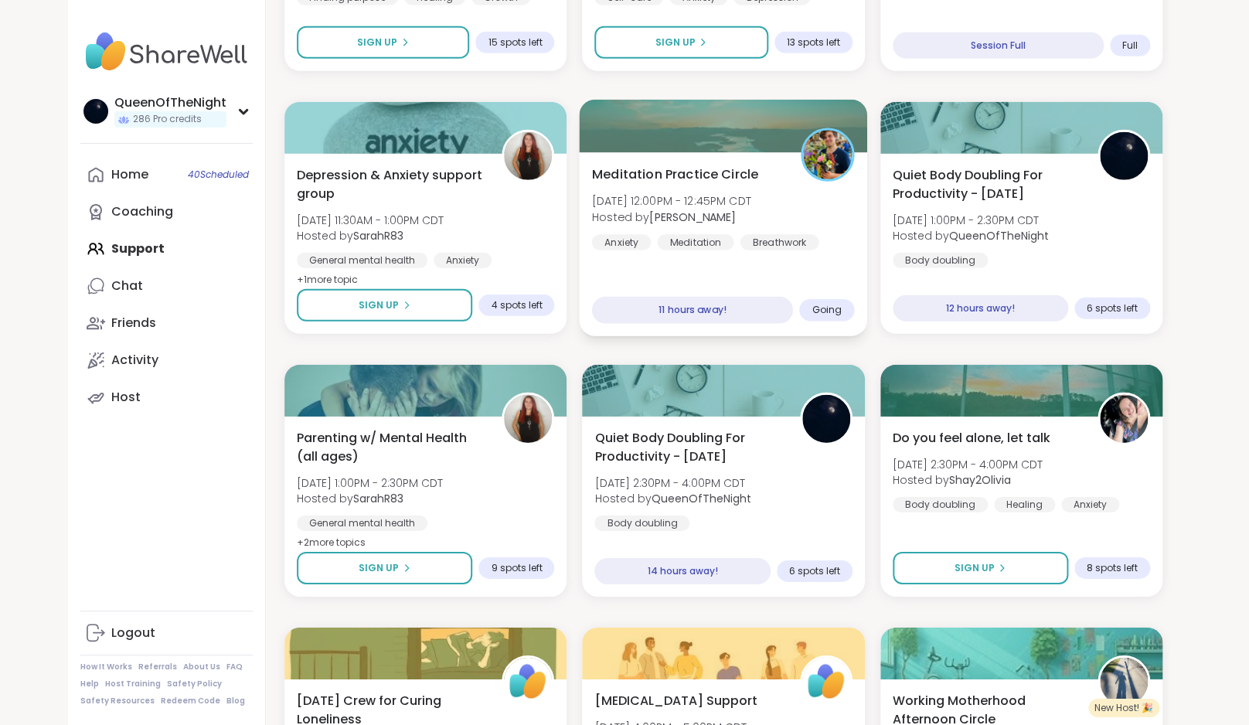
click at [741, 147] on div at bounding box center [724, 126] width 288 height 53
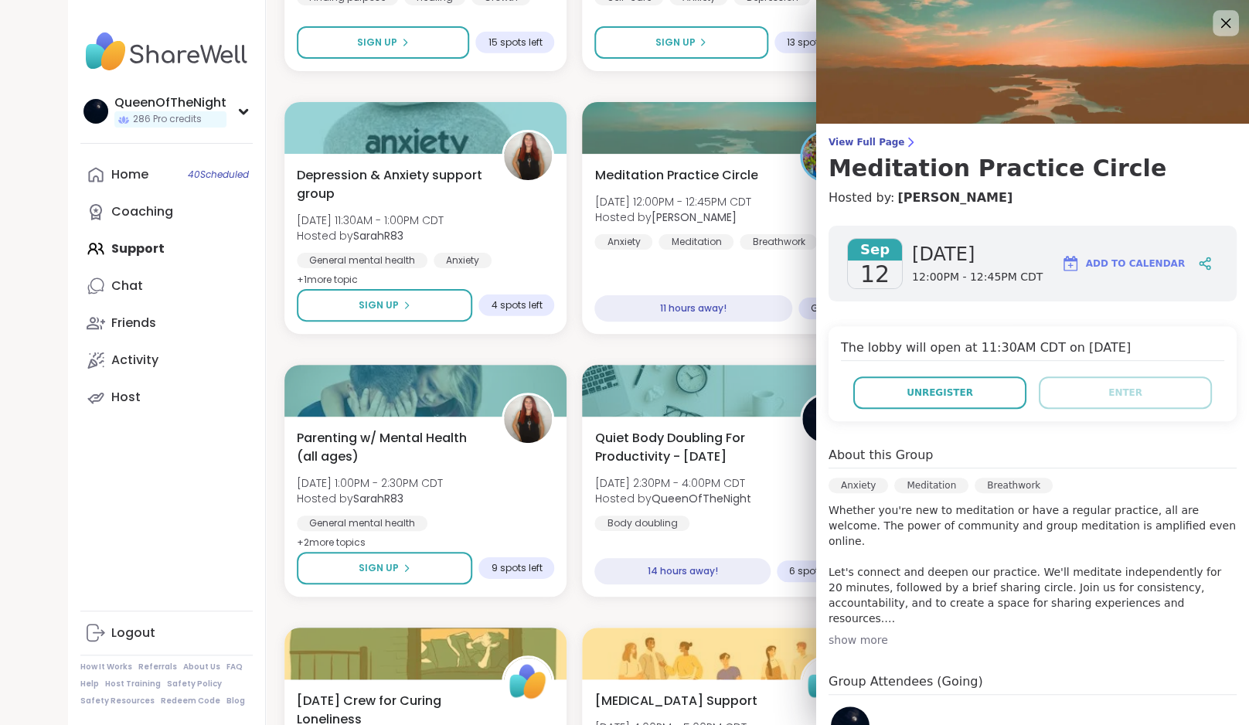
click at [1221, 26] on icon at bounding box center [1226, 24] width 10 height 10
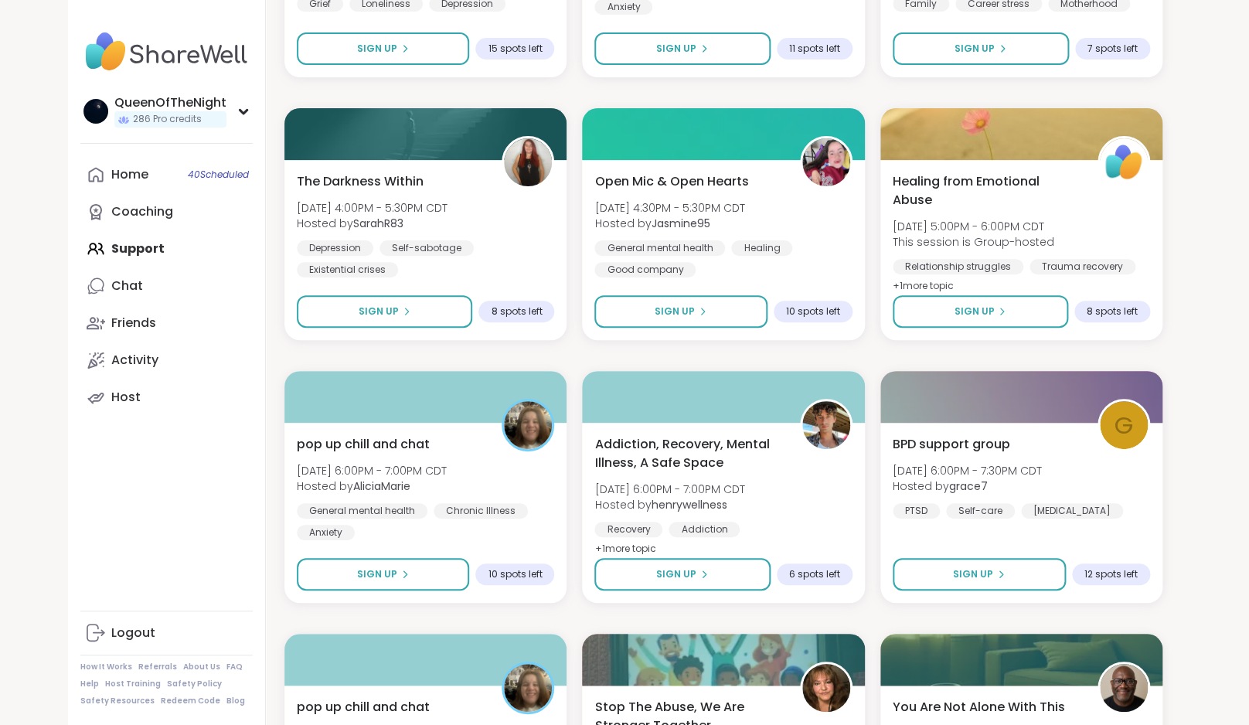
scroll to position [2563, 0]
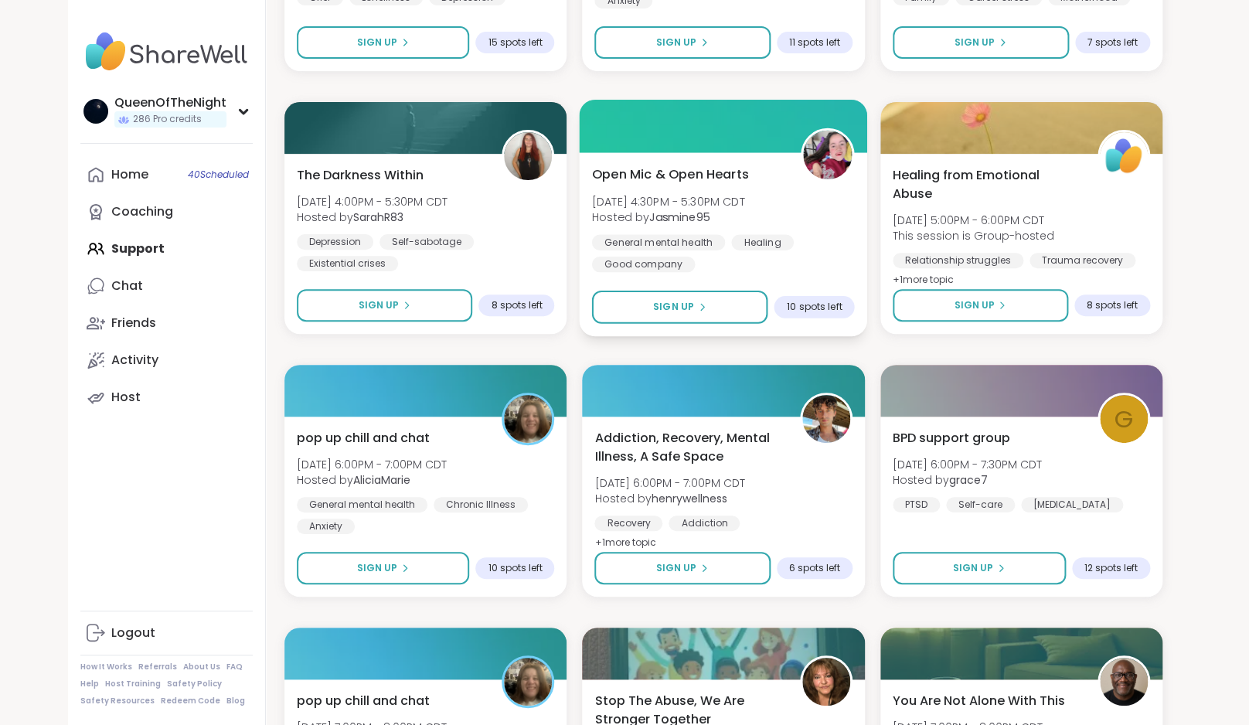
click at [738, 135] on div at bounding box center [724, 126] width 288 height 53
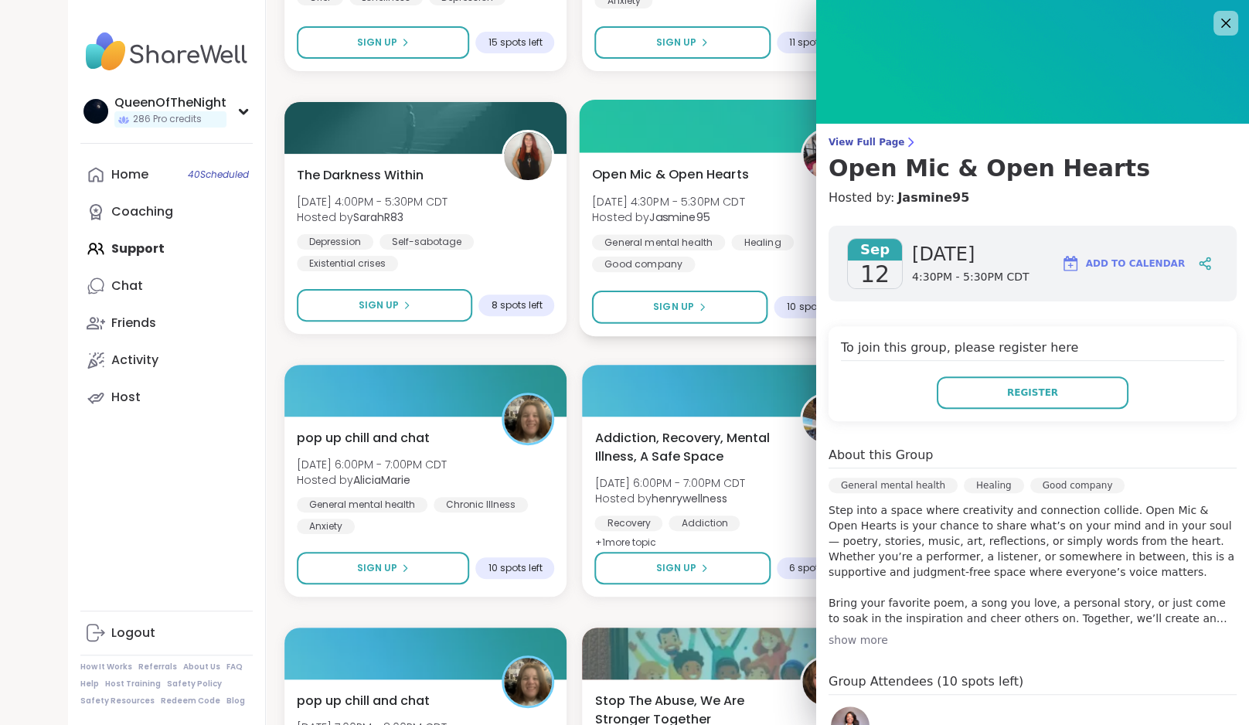
click at [729, 209] on span "[DATE] 4:30PM - 5:30PM CDT" at bounding box center [668, 200] width 153 height 15
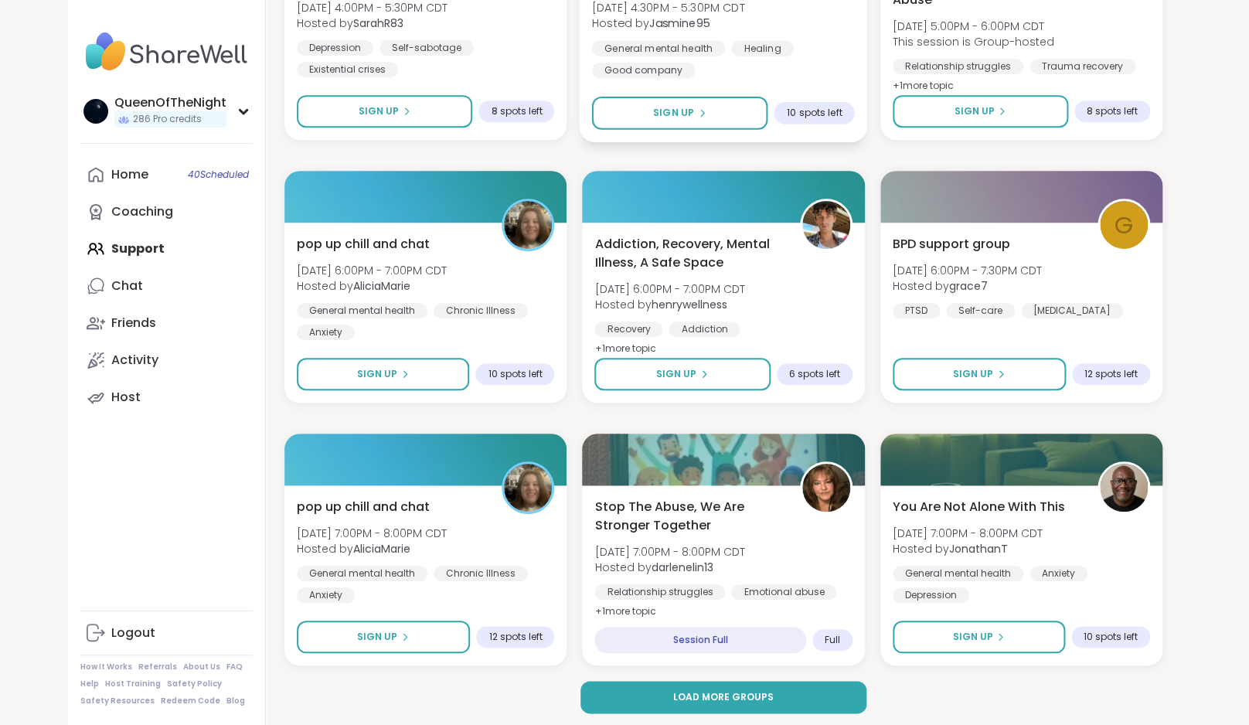
scroll to position [2761, 0]
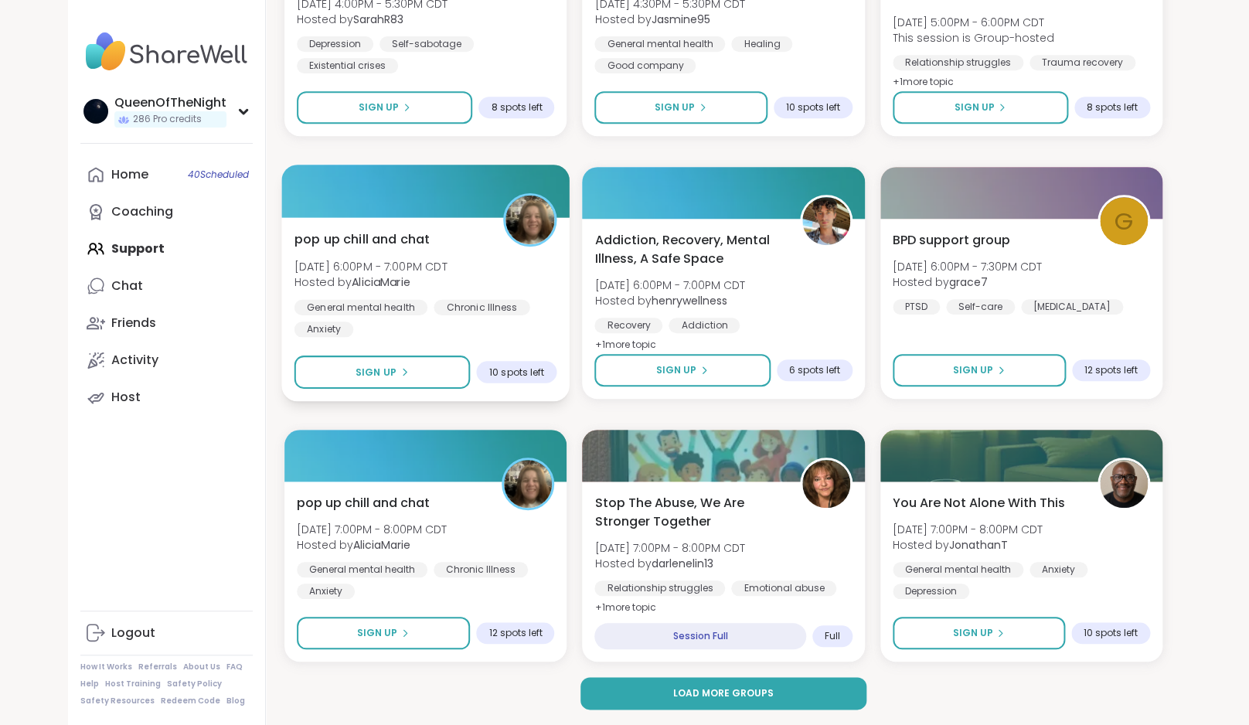
click at [468, 201] on div at bounding box center [425, 191] width 288 height 53
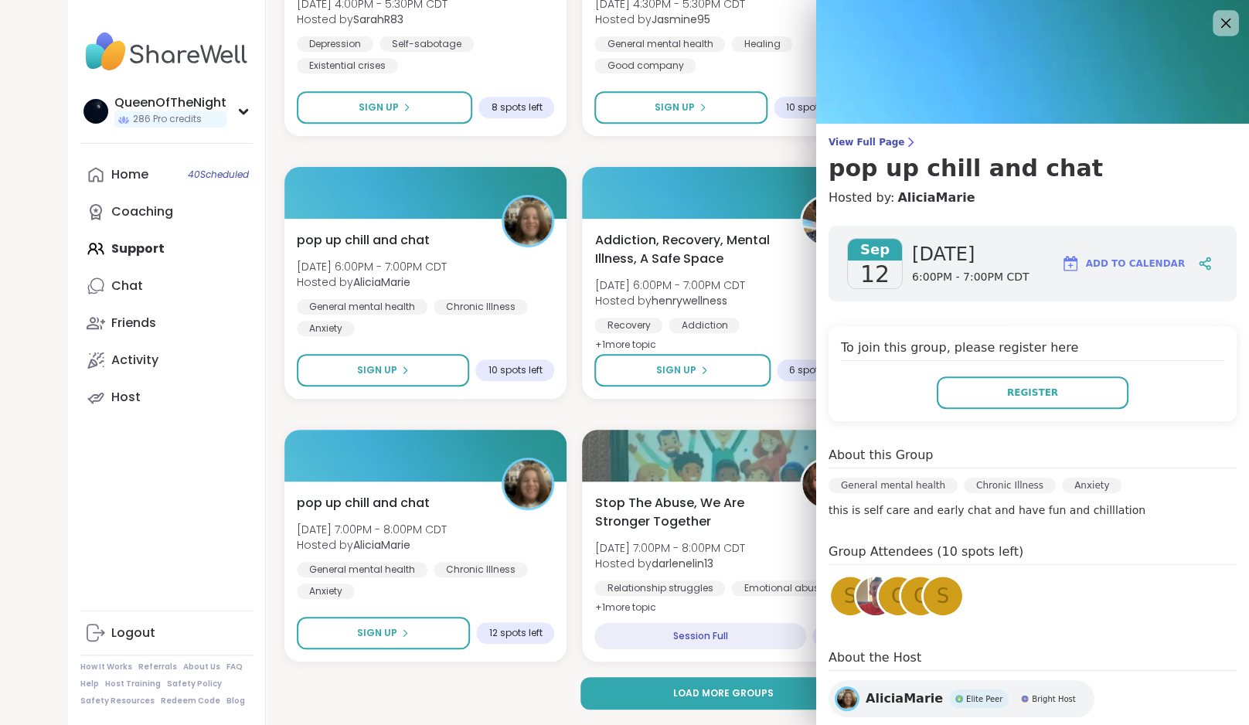
click at [1216, 32] on icon at bounding box center [1225, 22] width 19 height 19
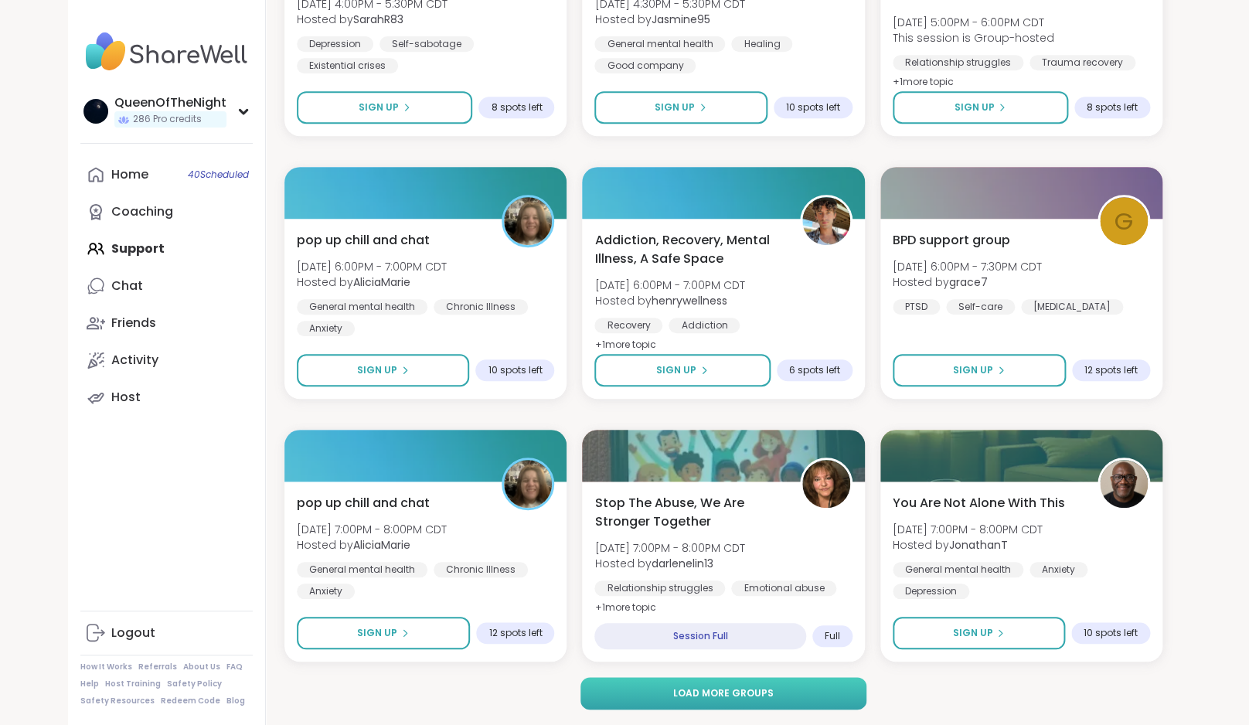
click at [768, 697] on span "Load more groups" at bounding box center [723, 693] width 100 height 14
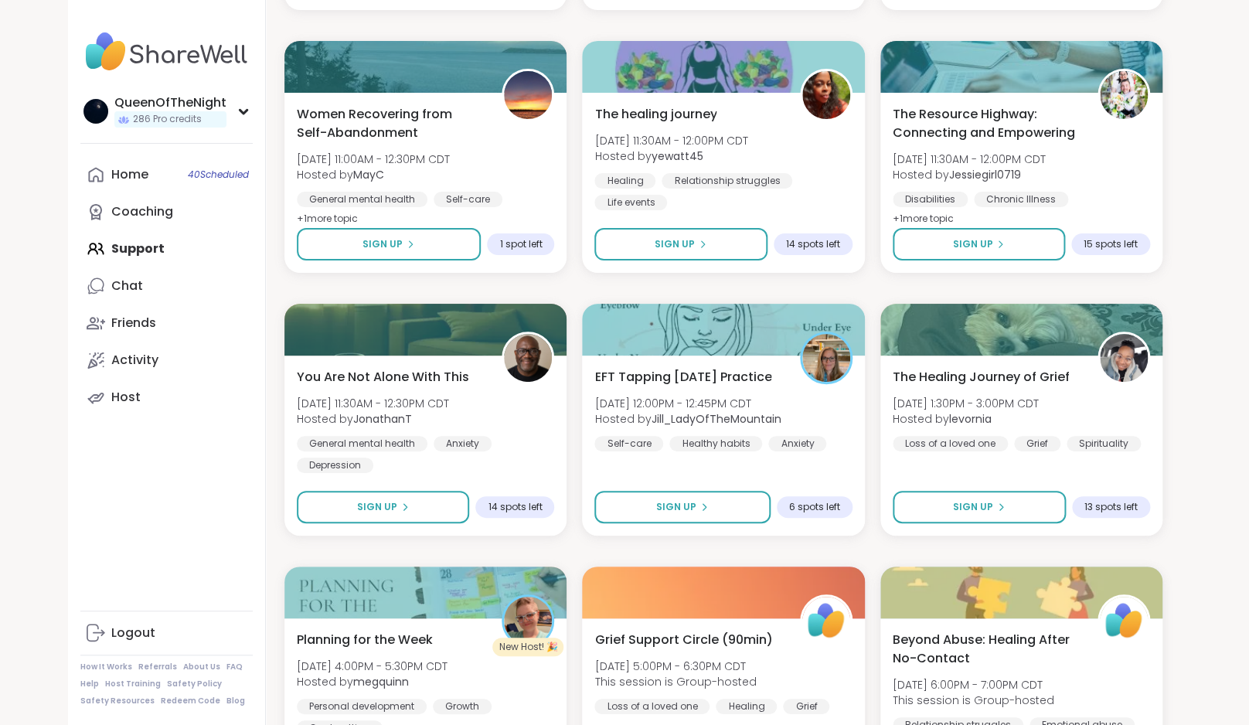
scroll to position [5021, 0]
